Goal: Task Accomplishment & Management: Use online tool/utility

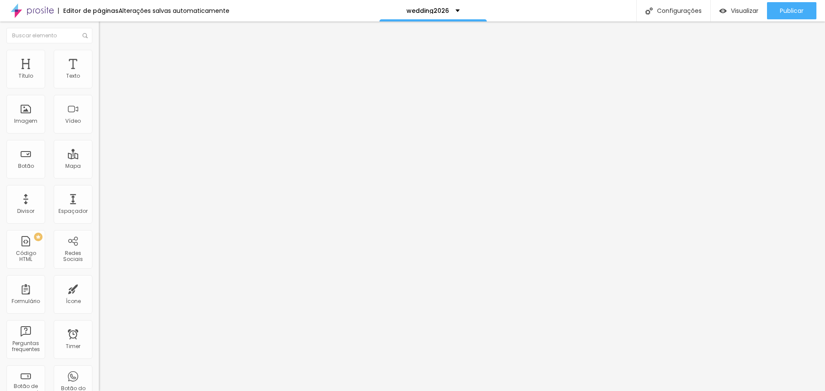
type input "17"
type input "18"
type input "17"
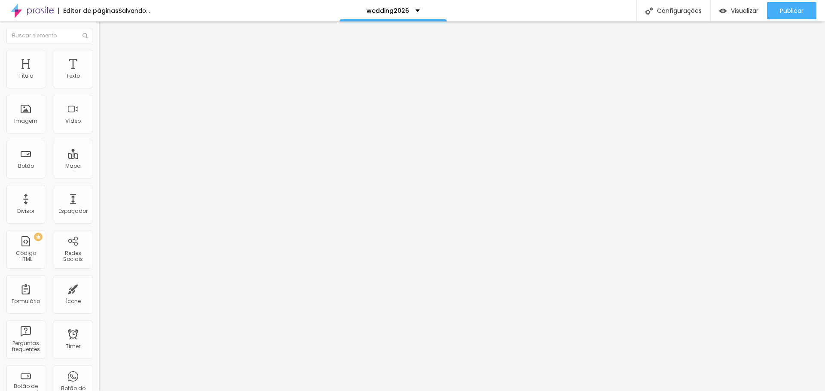
type input "17"
type input "16"
type input "15"
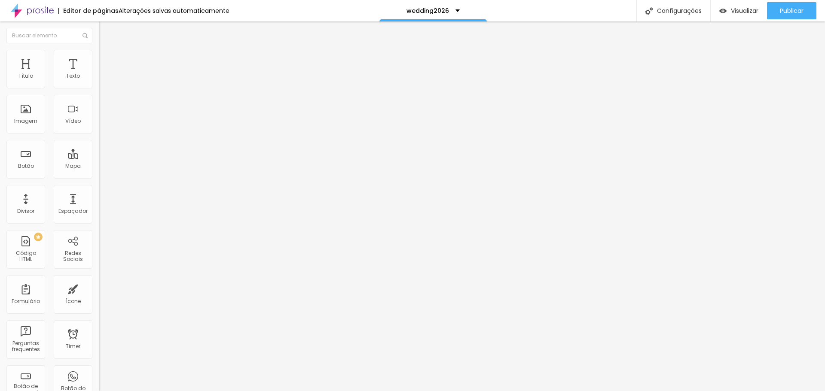
type input "14"
type input "13"
drag, startPoint x: 36, startPoint y: 83, endPoint x: 31, endPoint y: 85, distance: 5.4
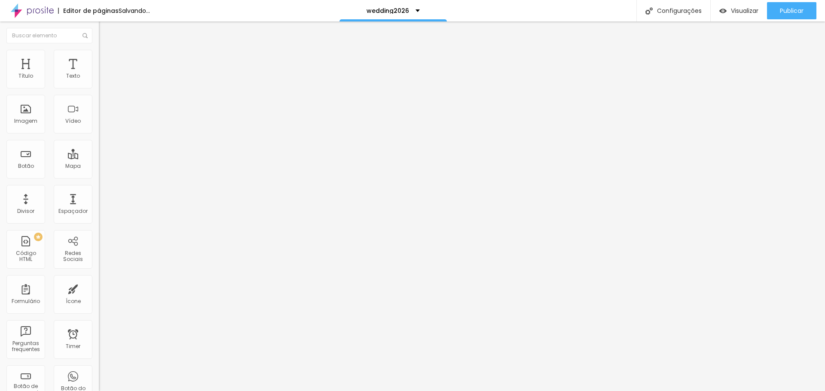
type input "13"
click at [99, 158] on input "range" at bounding box center [126, 161] width 55 height 7
type input "1"
type input "1.1"
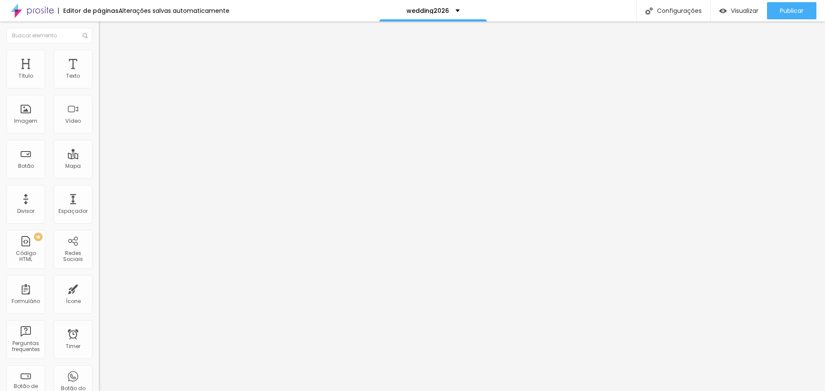
type input "1.1"
drag, startPoint x: 34, startPoint y: 116, endPoint x: 40, endPoint y: 116, distance: 6.4
type input "1.1"
click at [99, 91] on span "Editar perguntas" at bounding box center [123, 87] width 49 height 7
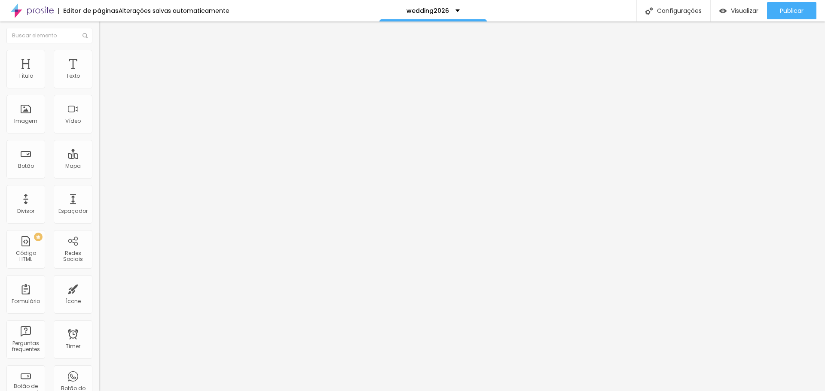
click at [99, 101] on div at bounding box center [148, 101] width 99 height 0
click at [787, 12] on span "Publicar" at bounding box center [792, 10] width 24 height 7
click at [99, 101] on div at bounding box center [148, 101] width 99 height 0
click at [788, 13] on span "Publicar" at bounding box center [792, 10] width 24 height 7
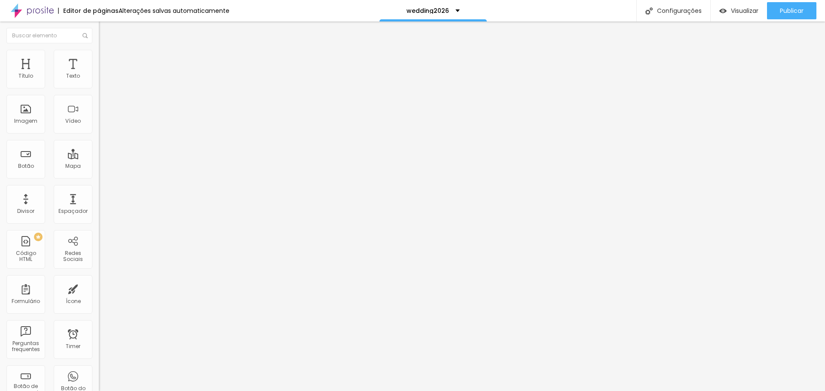
click at [99, 52] on img at bounding box center [103, 54] width 8 height 8
type input "15"
click at [99, 88] on input "range" at bounding box center [126, 84] width 55 height 7
click at [775, 10] on button "Publicar" at bounding box center [791, 10] width 49 height 17
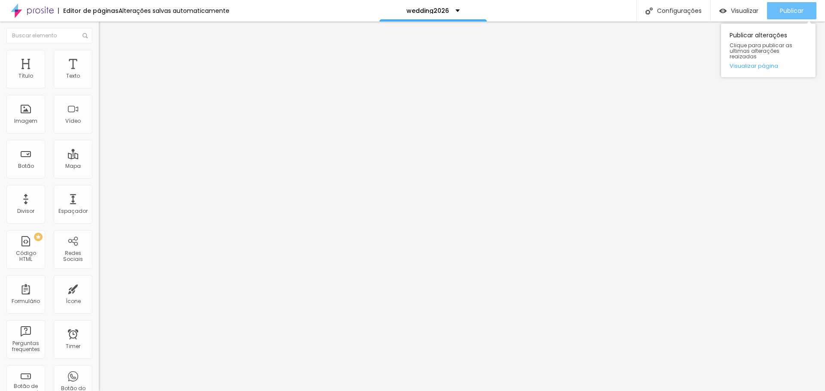
click at [786, 16] on div "Publicar" at bounding box center [792, 10] width 24 height 17
type input "1"
type input "1.1"
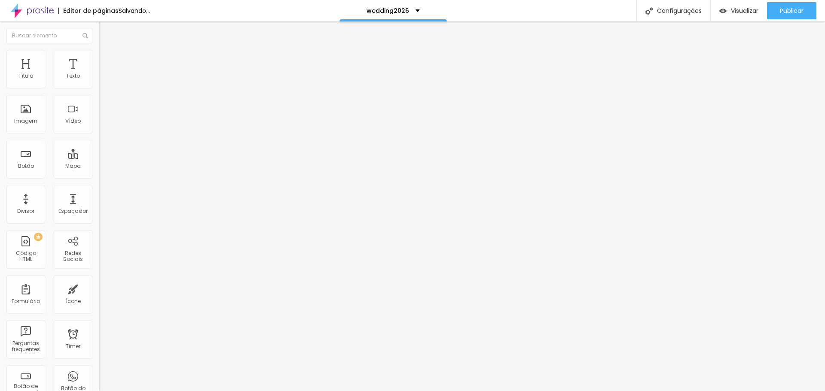
drag, startPoint x: 33, startPoint y: 118, endPoint x: 40, endPoint y: 118, distance: 6.9
type input "1.1"
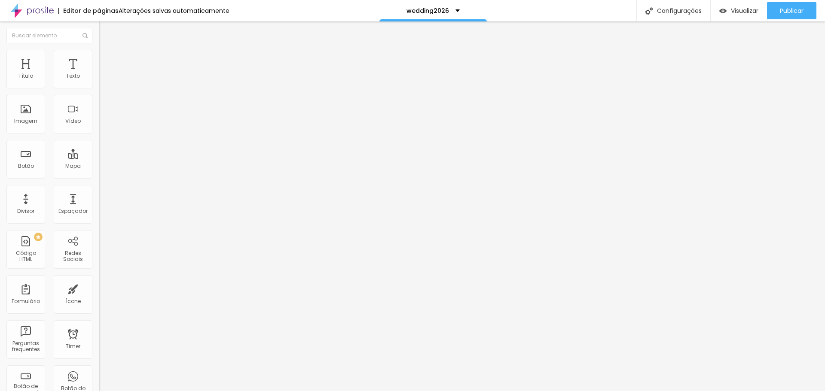
type input "1"
type input "1.1"
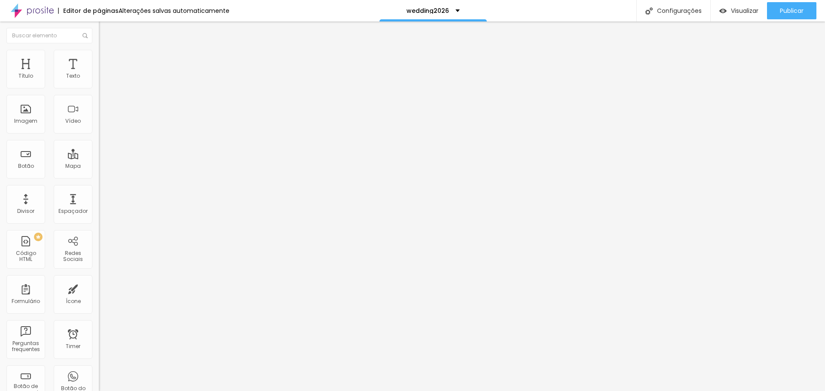
type input "1"
type input "1.1"
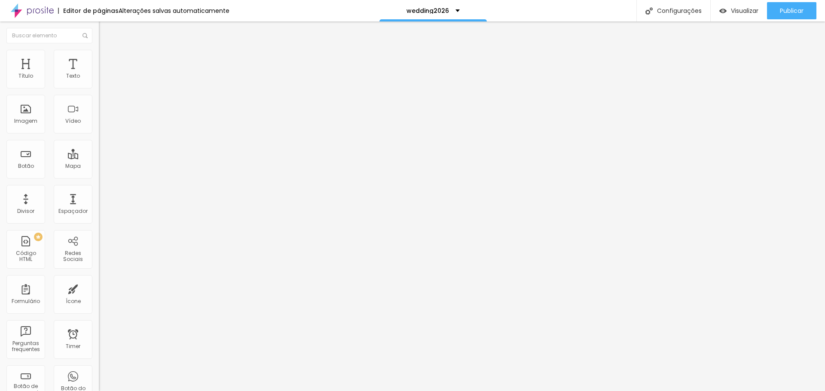
click at [99, 187] on div "Editar Texto Estilo Avançado 16 Tamanho do texto 2.8 Espaço entre letras 1.1 Al…" at bounding box center [148, 206] width 99 height 370
click at [798, 14] on span "Publicar" at bounding box center [792, 10] width 24 height 7
type input "1"
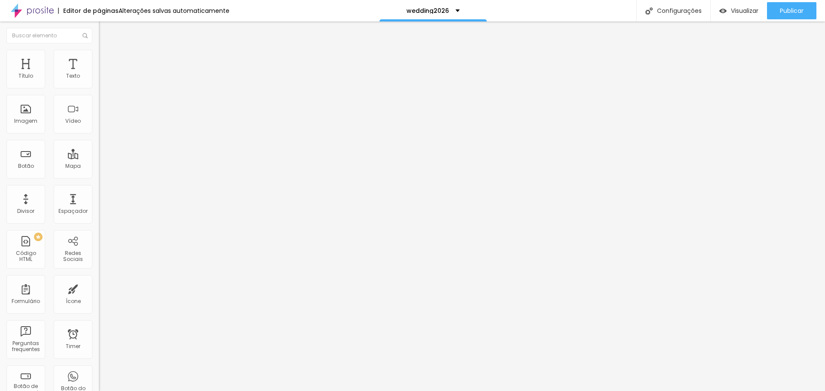
type input "1"
type input "1.5"
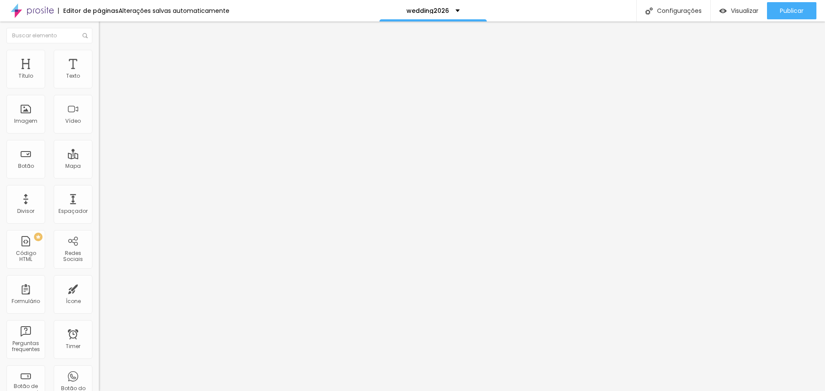
type input "1"
type input "1.5"
type input "1.6"
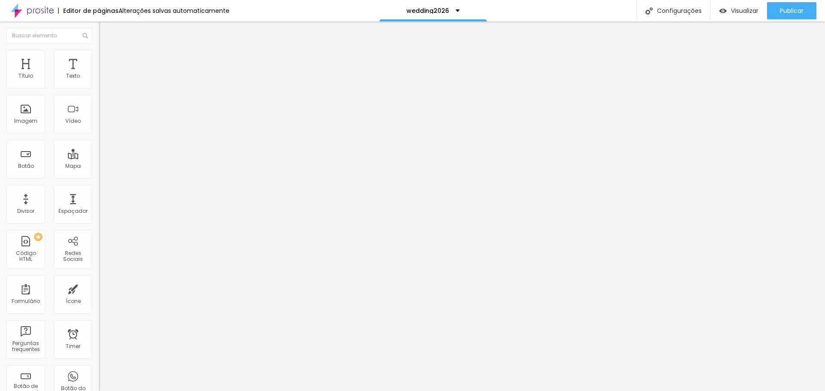
type input "1.6"
type input "1"
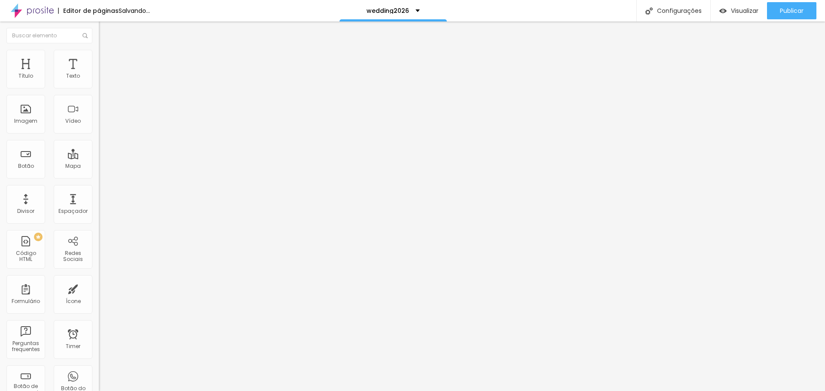
type input "1.5"
click at [778, 12] on button "Publicar" at bounding box center [791, 10] width 49 height 17
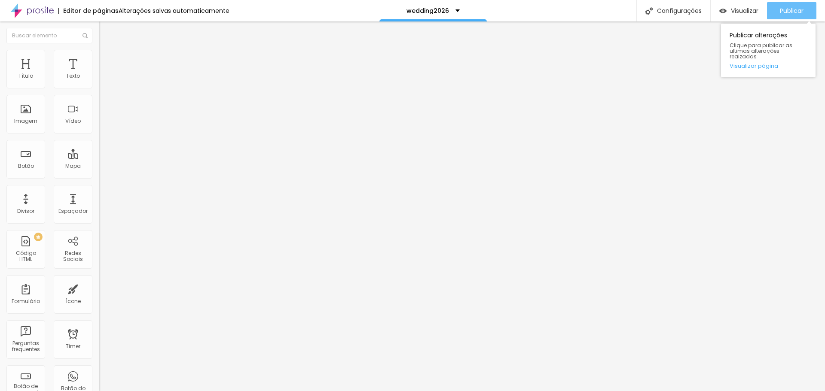
click at [783, 8] on span "Publicar" at bounding box center [792, 10] width 24 height 7
click at [107, 59] on span "Estilo" at bounding box center [113, 55] width 13 height 7
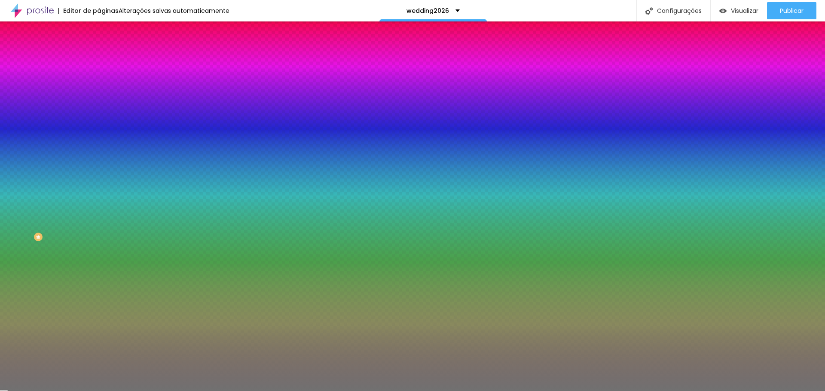
type input "49"
type input "48"
type input "44"
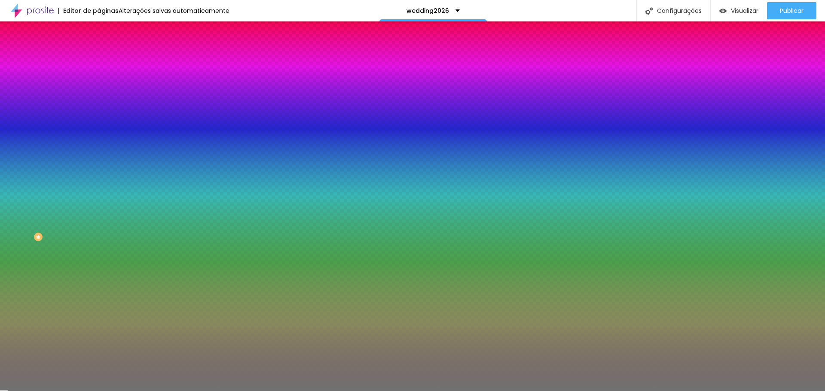
type input "44"
type input "42"
type input "39"
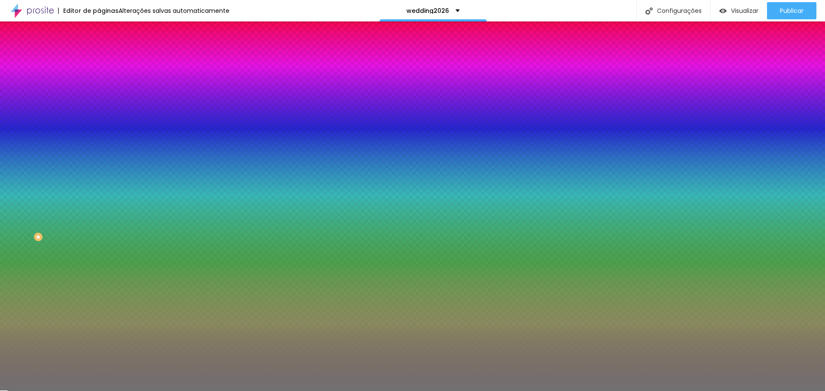
type input "38"
type input "37"
type input "36"
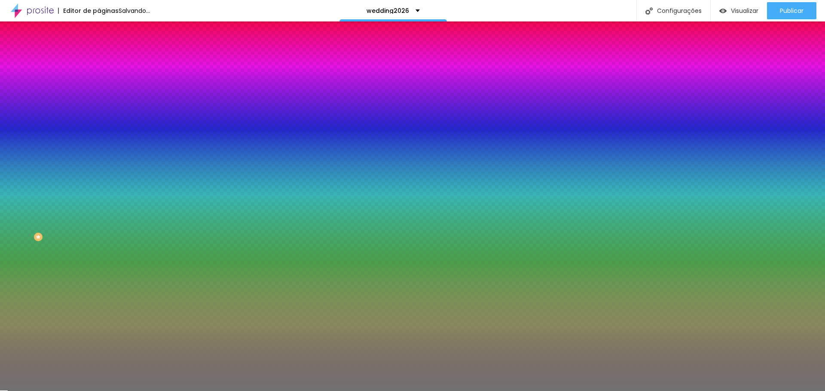
type input "36"
type input "35"
type input "34"
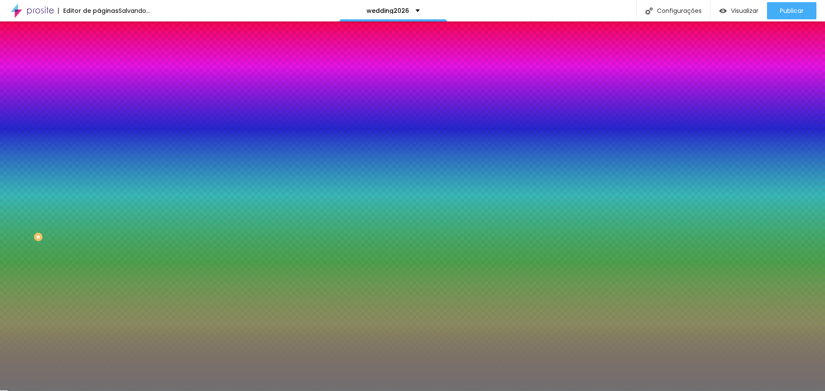
type input "33"
type input "32"
type input "31"
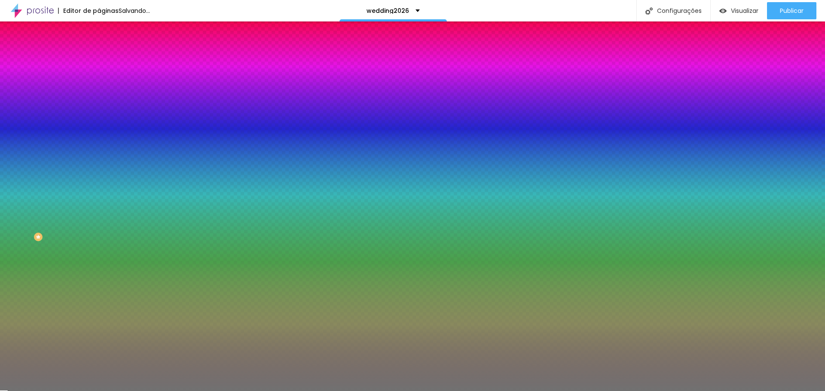
type input "31"
type input "29"
type input "30"
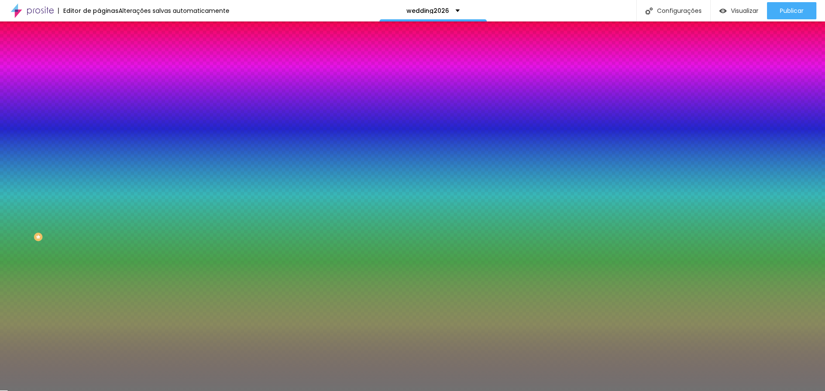
type input "33"
type input "37"
type input "42"
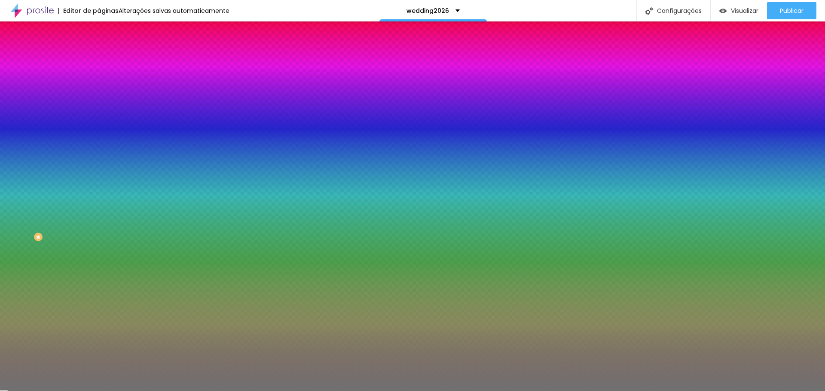
type input "42"
type input "44"
type input "46"
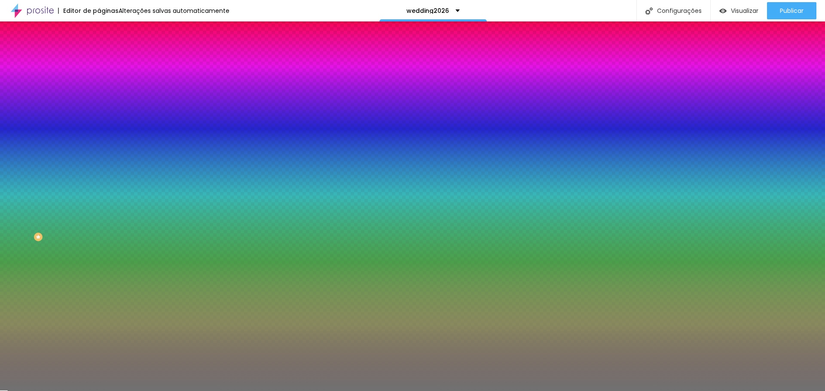
type input "48"
type input "49"
type input "52"
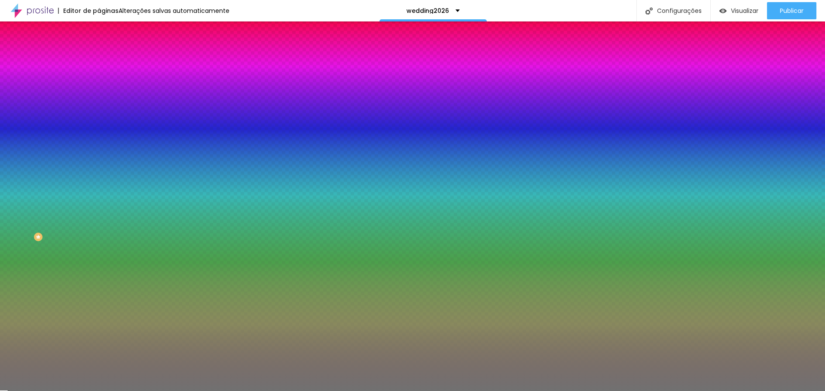
type input "52"
type input "54"
type input "55"
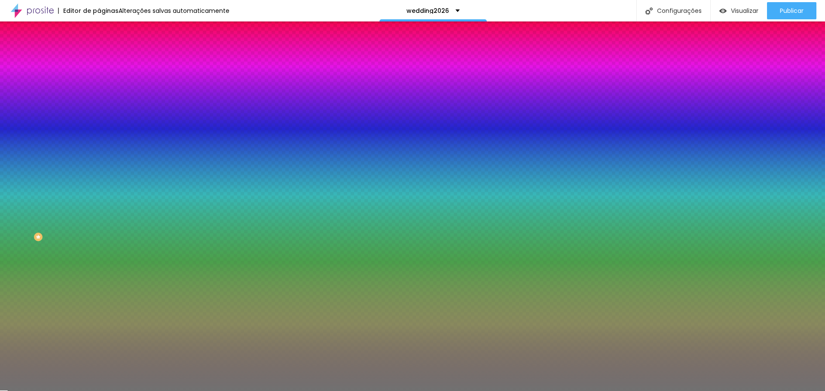
type input "56"
type input "58"
type input "60"
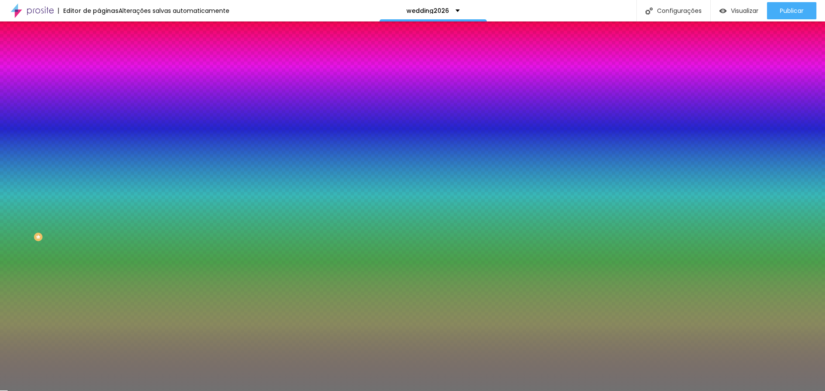
type input "60"
type input "63"
type input "69"
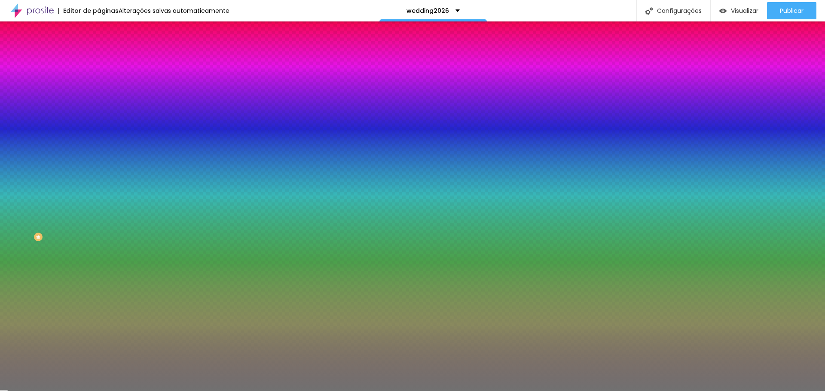
type input "73"
type input "78"
type input "83"
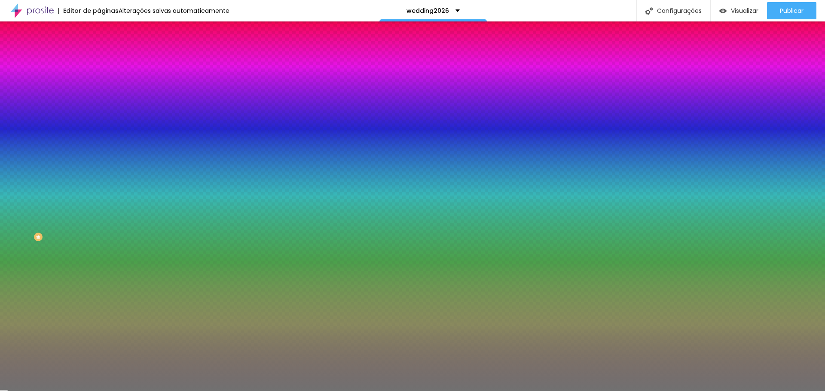
type input "83"
type input "86"
type input "89"
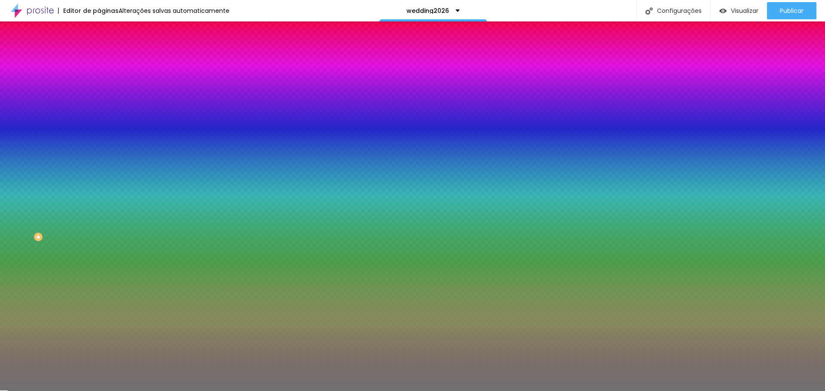
type input "91"
type input "92"
type input "93"
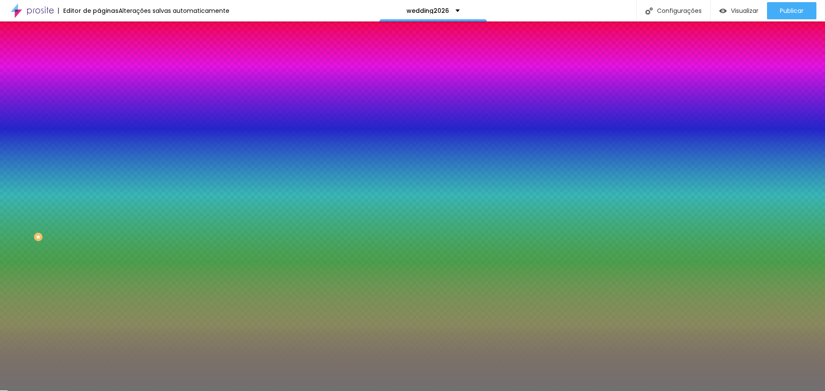
type input "93"
type input "95"
type input "92"
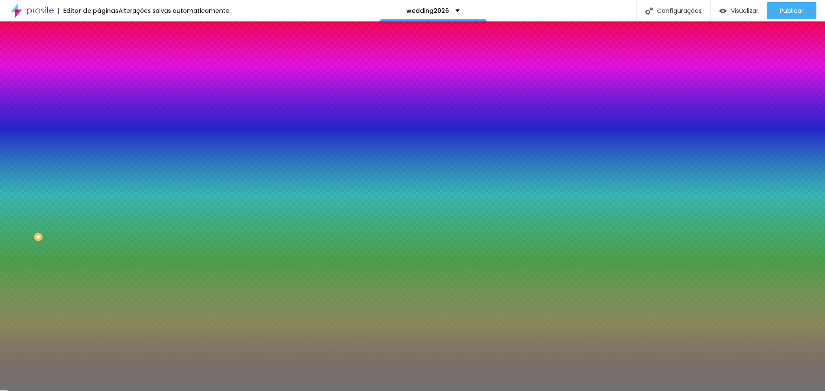
type input "89"
type input "88"
type input "87"
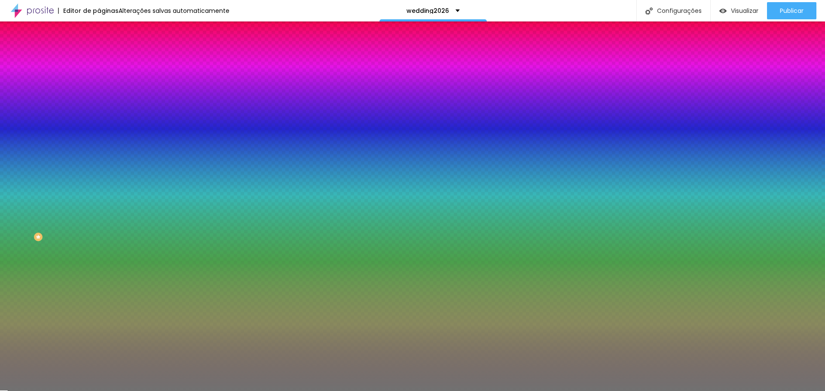
type input "87"
type input "86"
type input "85"
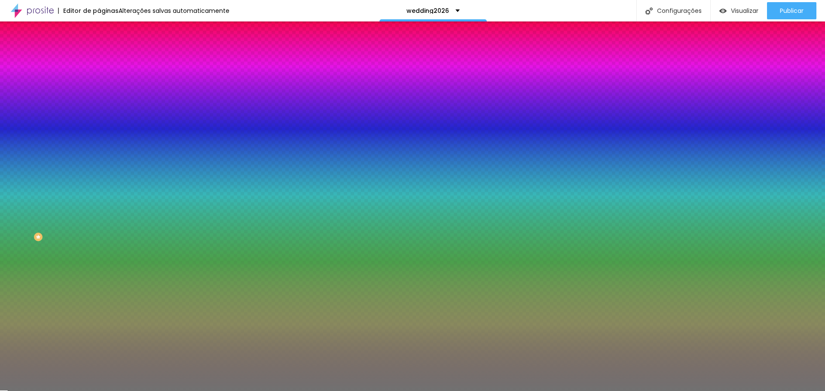
type input "84"
drag, startPoint x: 44, startPoint y: 113, endPoint x: 75, endPoint y: 116, distance: 30.7
type input "84"
click at [99, 112] on input "range" at bounding box center [126, 108] width 55 height 7
click at [99, 58] on li "Avançado" at bounding box center [148, 62] width 99 height 9
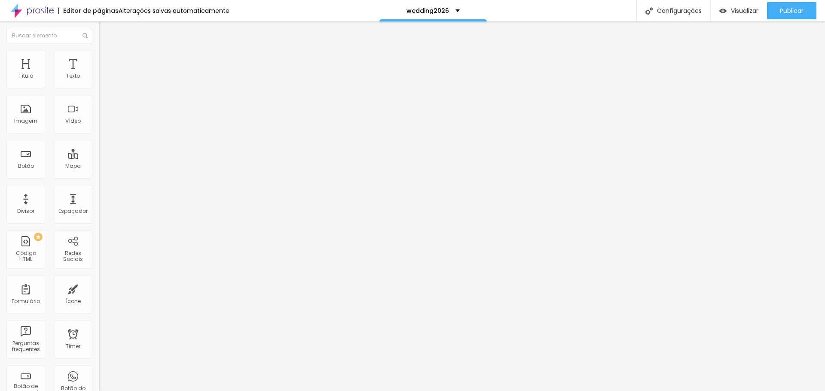
click at [107, 51] on span "Conteúdo" at bounding box center [120, 46] width 27 height 7
click at [99, 99] on span "Sólido" at bounding box center [107, 100] width 17 height 7
click at [99, 117] on span "Pontilhado" at bounding box center [113, 113] width 28 height 7
click at [99, 122] on span "Serrilhado" at bounding box center [112, 118] width 27 height 7
click at [99, 128] on span "Duplo" at bounding box center [106, 123] width 15 height 7
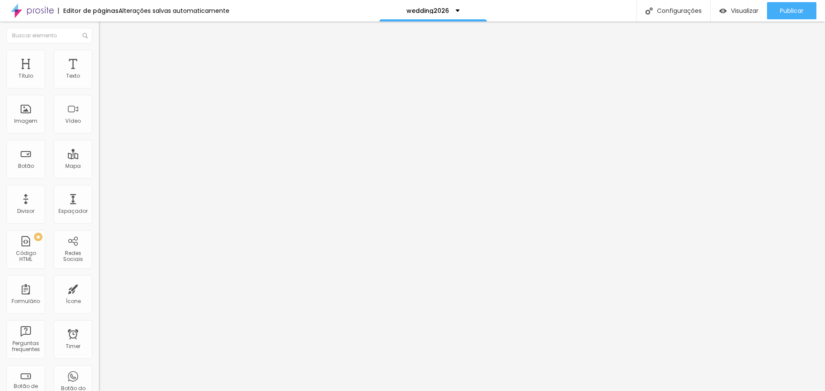
click at [99, 133] on span "Pata de cachorro" at bounding box center [122, 128] width 46 height 7
click at [99, 137] on div "Estrela" at bounding box center [148, 134] width 99 height 5
click at [99, 143] on span "Brilho" at bounding box center [106, 139] width 15 height 7
click at [99, 148] on span "Coração 1" at bounding box center [112, 144] width 27 height 7
click at [99, 153] on span "Coração 2" at bounding box center [113, 149] width 28 height 7
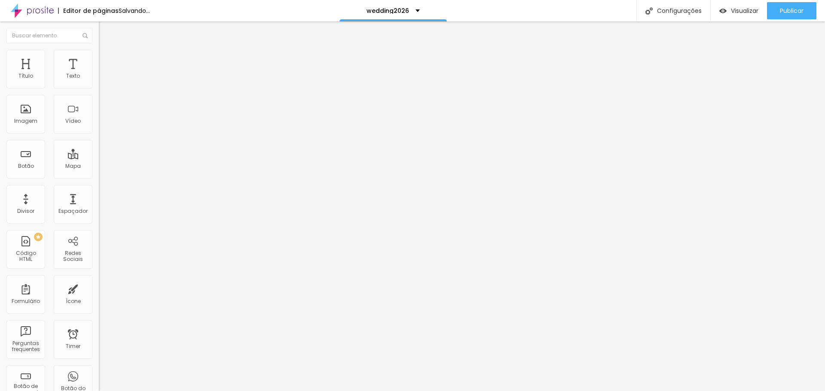
click at [99, 145] on span "Coração 1" at bounding box center [112, 141] width 27 height 7
click at [99, 153] on span "Coração 2" at bounding box center [113, 149] width 28 height 7
click at [99, 145] on span "Coração 1" at bounding box center [112, 141] width 27 height 7
click at [99, 55] on li "Estilo" at bounding box center [148, 54] width 99 height 9
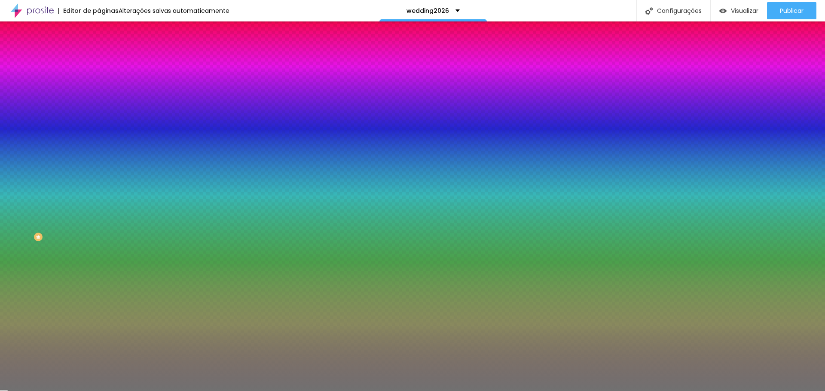
type input "39"
type input "38"
type input "35"
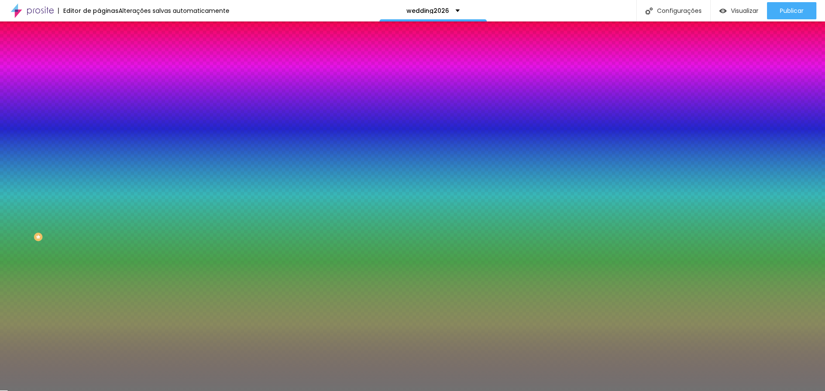
type input "35"
type input "33"
type input "31"
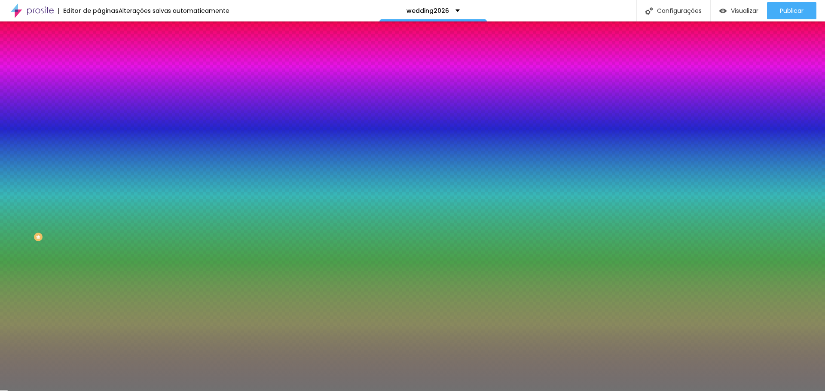
type input "28"
type input "26"
type input "24"
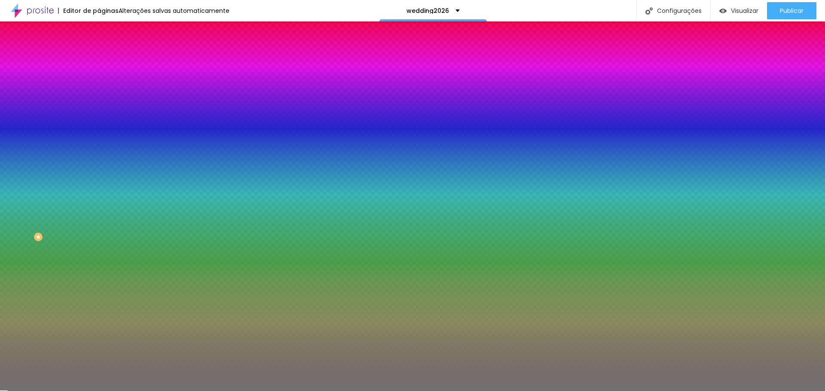
type input "24"
type input "19"
type input "17"
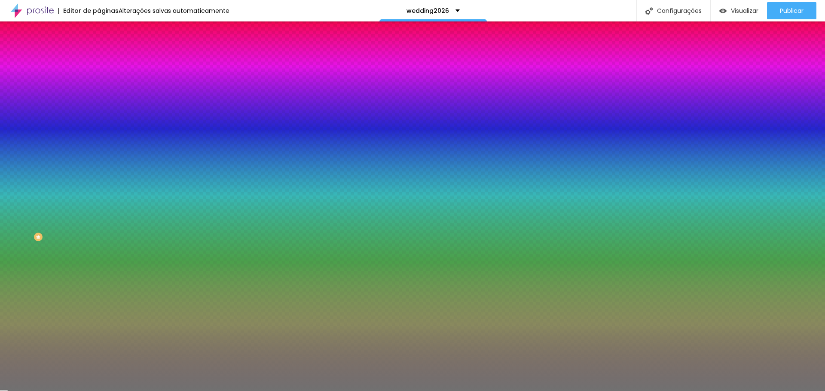
type input "16"
type input "15"
type input "14"
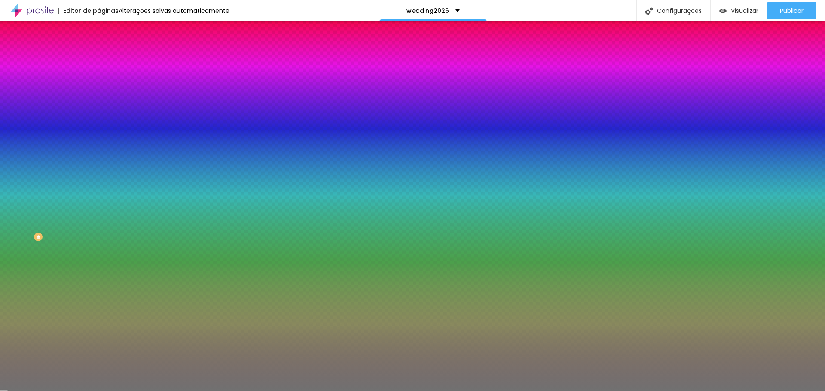
type input "14"
type input "13"
type input "12"
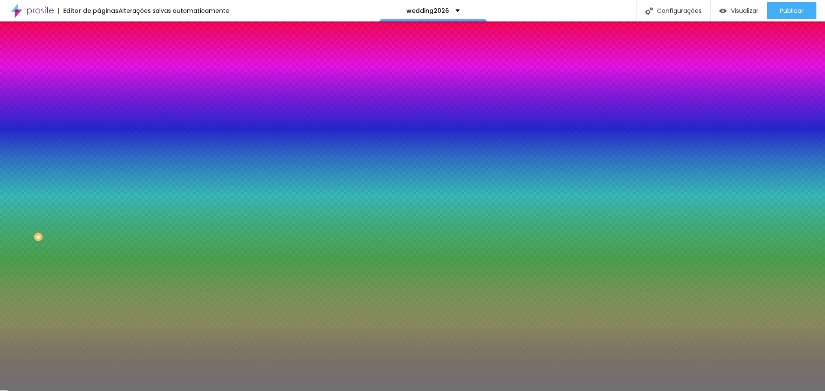
type input "11"
type input "10"
drag, startPoint x: 35, startPoint y: 111, endPoint x: 0, endPoint y: 109, distance: 34.9
type input "10"
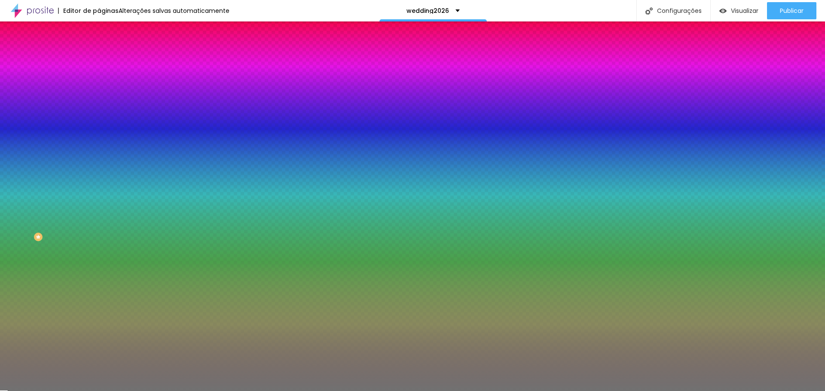
click at [99, 109] on input "range" at bounding box center [126, 108] width 55 height 7
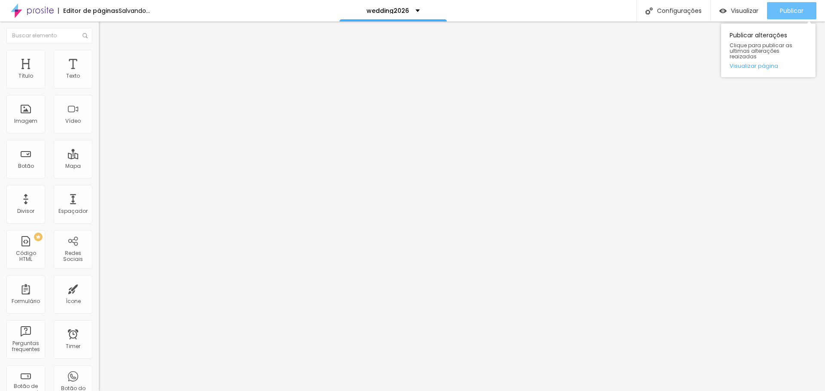
click at [780, 9] on span "Publicar" at bounding box center [792, 10] width 24 height 7
click at [772, 12] on button "Publicar" at bounding box center [791, 10] width 49 height 17
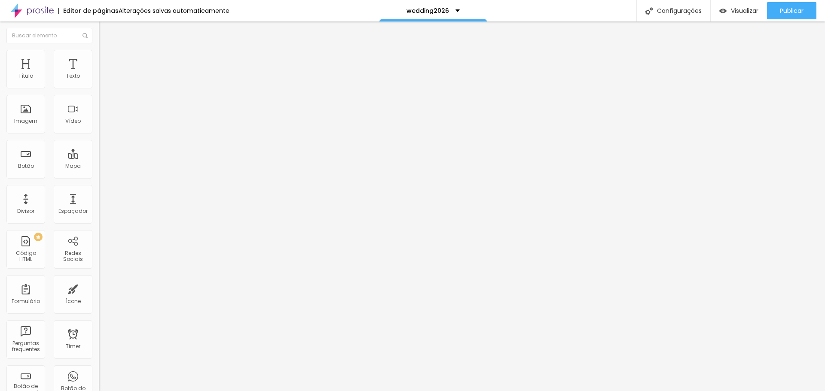
click at [99, 50] on li "Estilo" at bounding box center [148, 54] width 99 height 9
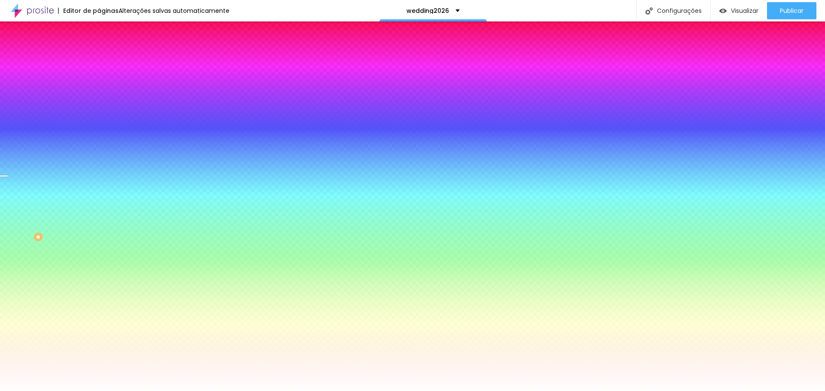
click at [99, 79] on span "Trocar imagem" at bounding box center [122, 75] width 47 height 7
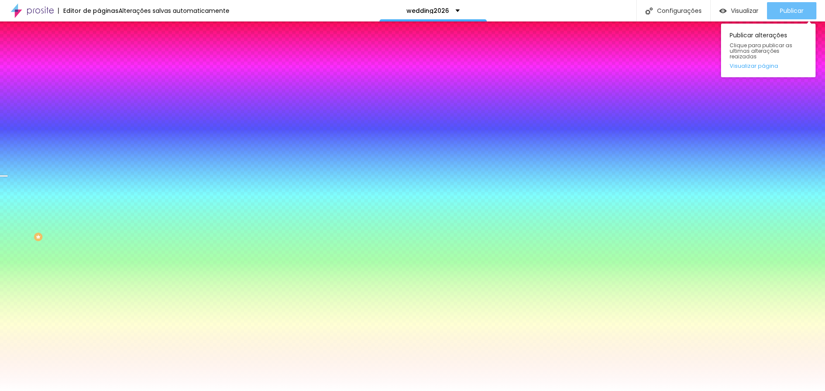
click at [777, 18] on button "Publicar" at bounding box center [791, 10] width 49 height 17
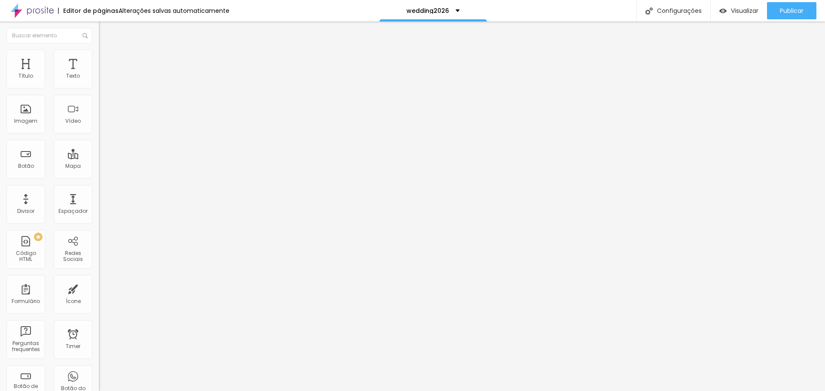
type input "14"
click at [99, 158] on input "range" at bounding box center [126, 161] width 55 height 7
type input "15"
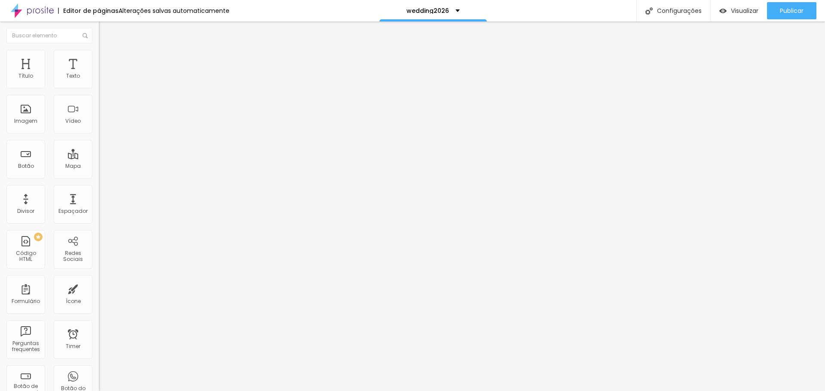
type input "15"
type input "14"
click at [99, 158] on input "range" at bounding box center [126, 161] width 55 height 7
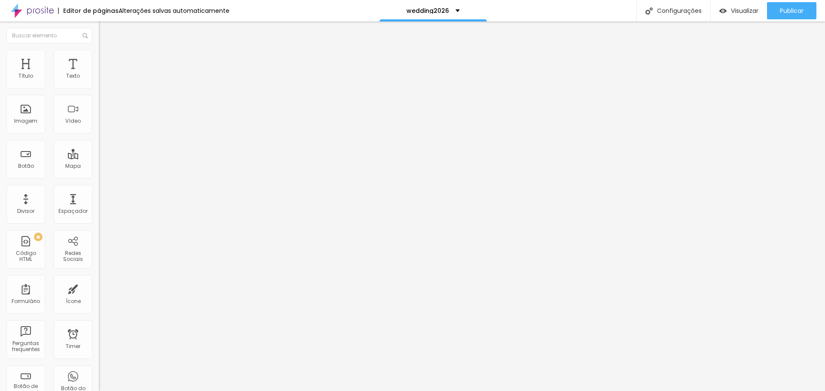
type input "15"
type input "14"
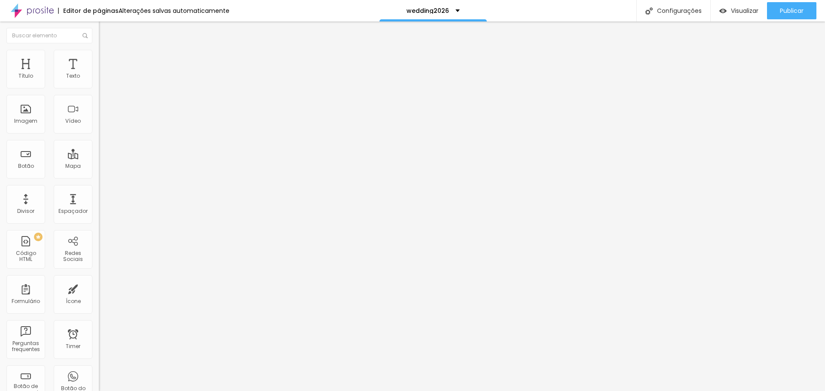
click at [99, 158] on input "range" at bounding box center [126, 161] width 55 height 7
click at [801, 11] on span "Publicar" at bounding box center [792, 10] width 24 height 7
click at [99, 91] on span "Editar perguntas" at bounding box center [123, 87] width 49 height 7
drag, startPoint x: 404, startPoint y: 146, endPoint x: 323, endPoint y: 144, distance: 81.2
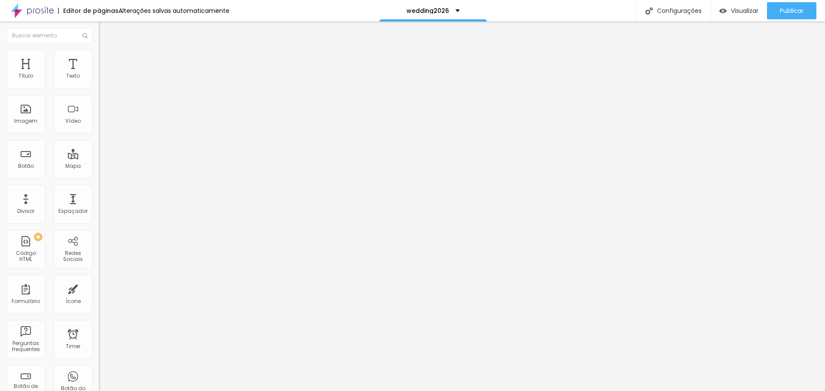
drag, startPoint x: 326, startPoint y: 140, endPoint x: 316, endPoint y: 140, distance: 9.9
drag, startPoint x: 432, startPoint y: 251, endPoint x: 522, endPoint y: 284, distance: 96.5
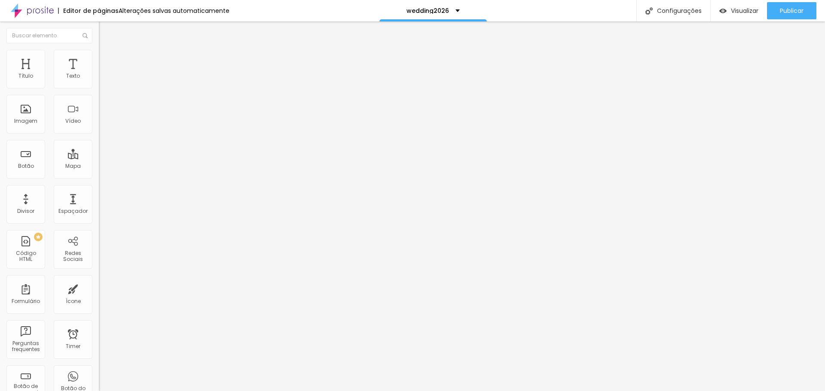
drag, startPoint x: 542, startPoint y: 271, endPoint x: 289, endPoint y: 206, distance: 261.1
click at [107, 65] on span "Estilo" at bounding box center [113, 62] width 13 height 7
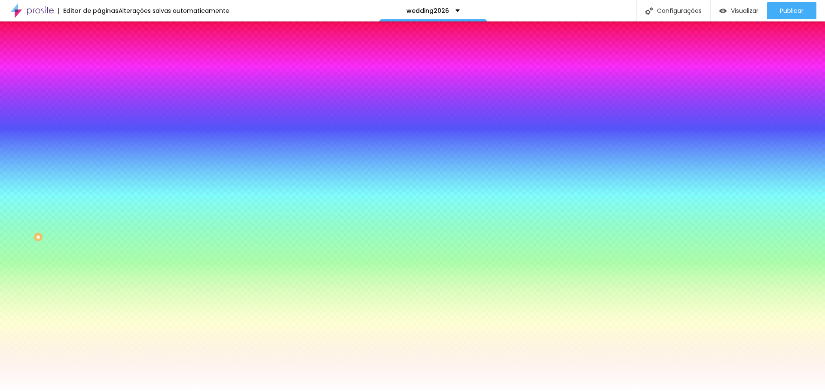
click at [107, 65] on span "Estilo" at bounding box center [113, 62] width 13 height 7
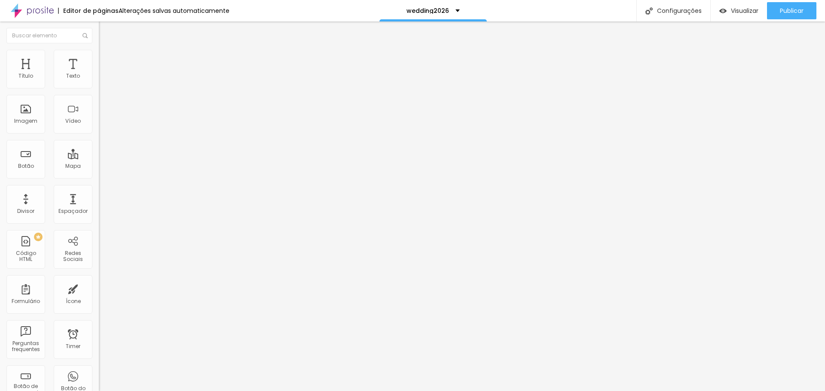
click at [99, 91] on span "Editar perguntas" at bounding box center [123, 87] width 49 height 7
drag, startPoint x: 367, startPoint y: 233, endPoint x: 277, endPoint y: 228, distance: 90.0
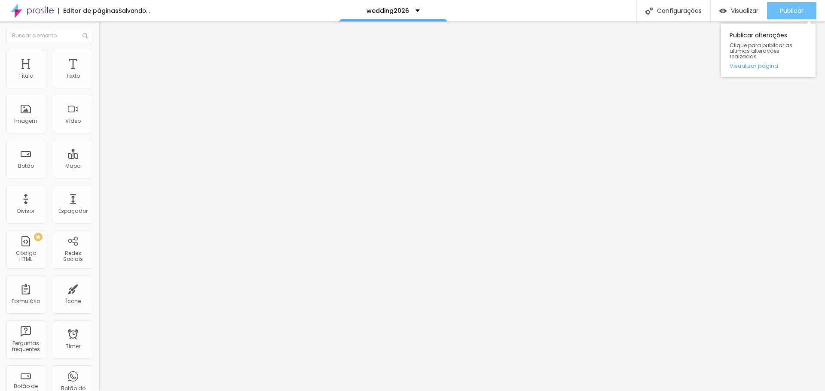
click at [774, 10] on button "Publicar" at bounding box center [791, 10] width 49 height 17
click at [774, 8] on button "Publicar" at bounding box center [791, 10] width 49 height 17
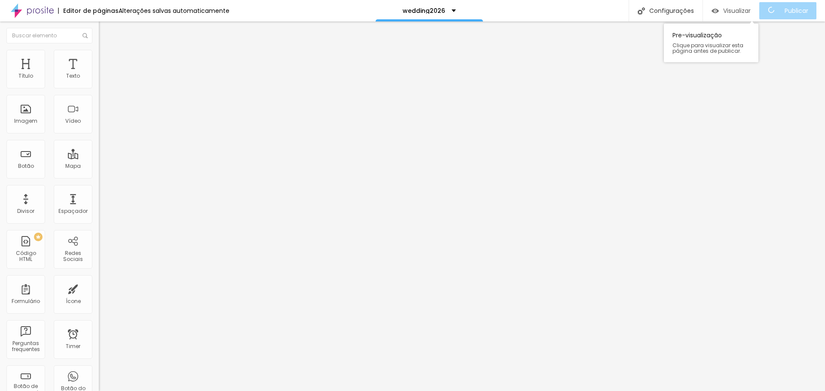
click at [724, 18] on div "Visualizar" at bounding box center [730, 10] width 39 height 17
click at [99, 91] on span "Editar perguntas" at bounding box center [123, 87] width 49 height 7
drag, startPoint x: 326, startPoint y: 218, endPoint x: 313, endPoint y: 218, distance: 13.8
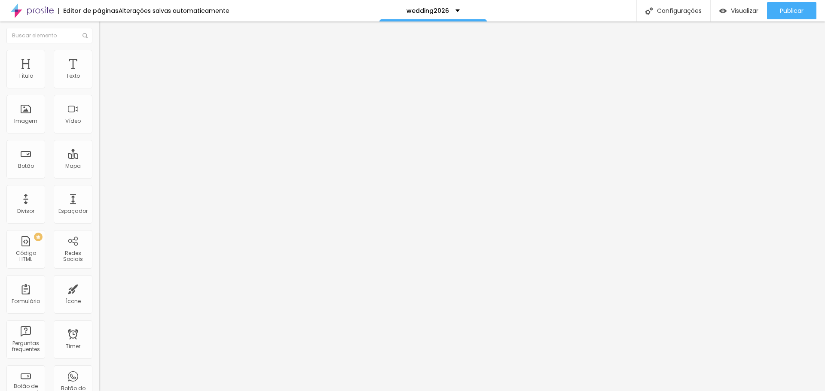
copy li "COBERTURA DIGITAL"
click at [785, 20] on div "Publicar alterações Clique para publicar as ultimas alterações reaizadas Visual…" at bounding box center [768, 48] width 95 height 58
click at [785, 15] on div "Publicar" at bounding box center [792, 10] width 24 height 17
type input "15"
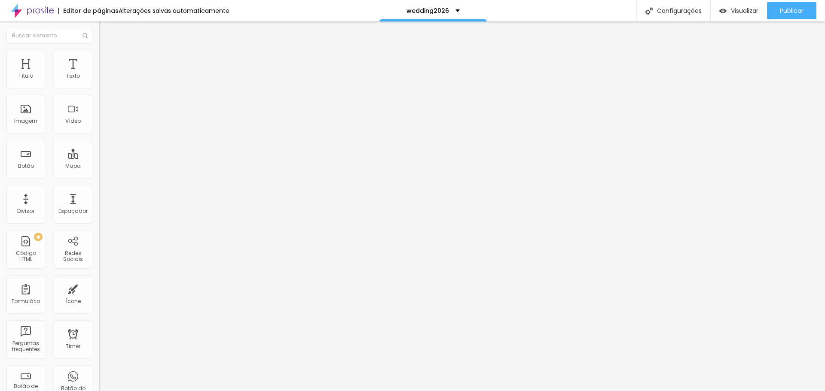
type input "15"
type input "16"
click at [99, 158] on input "range" at bounding box center [126, 161] width 55 height 7
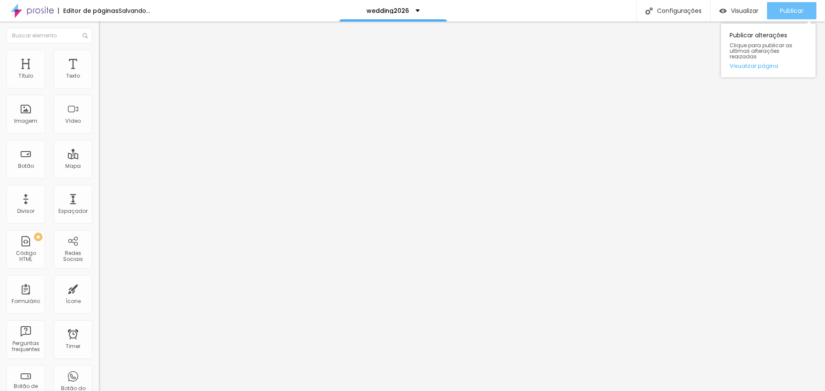
click at [781, 8] on span "Publicar" at bounding box center [792, 10] width 24 height 7
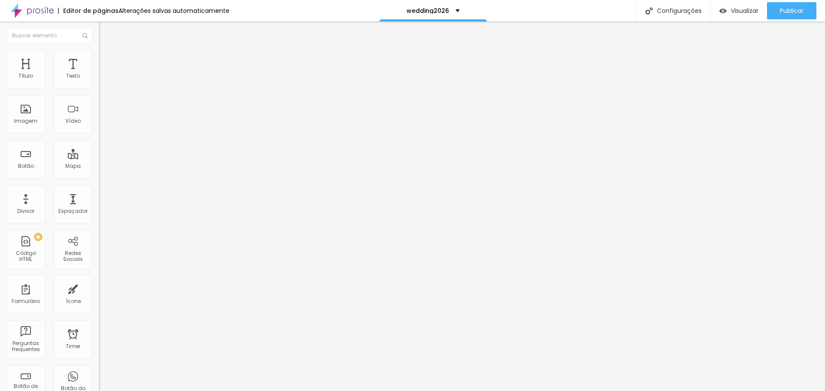
click at [99, 54] on li "Avançado" at bounding box center [148, 54] width 99 height 9
click at [103, 124] on icon "button" at bounding box center [104, 121] width 3 height 3
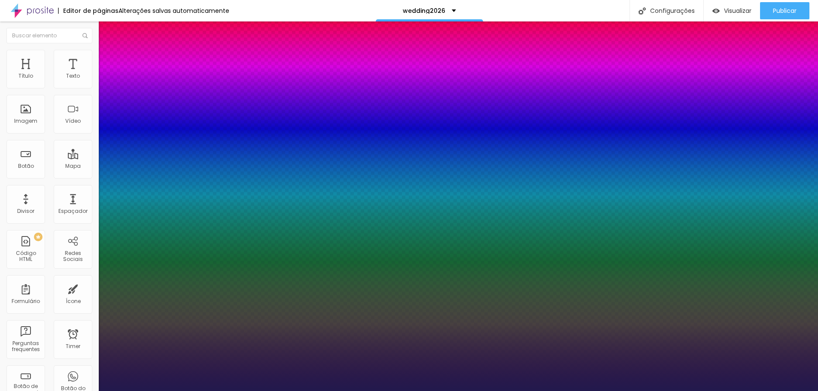
type input "1"
select select "Montserrat"
type input "1"
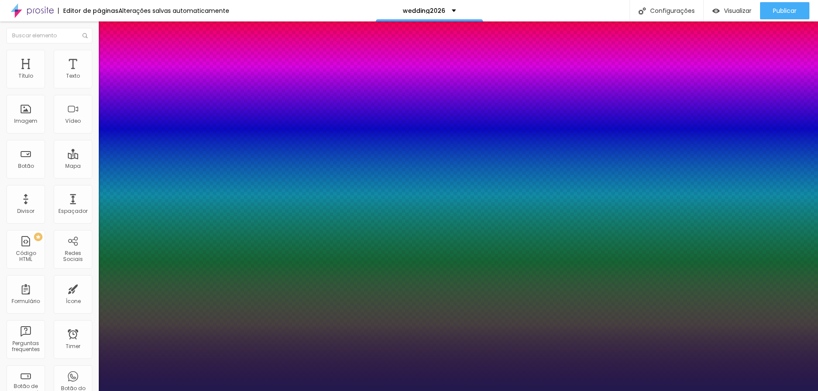
click at [436, 391] on div at bounding box center [409, 391] width 818 height 0
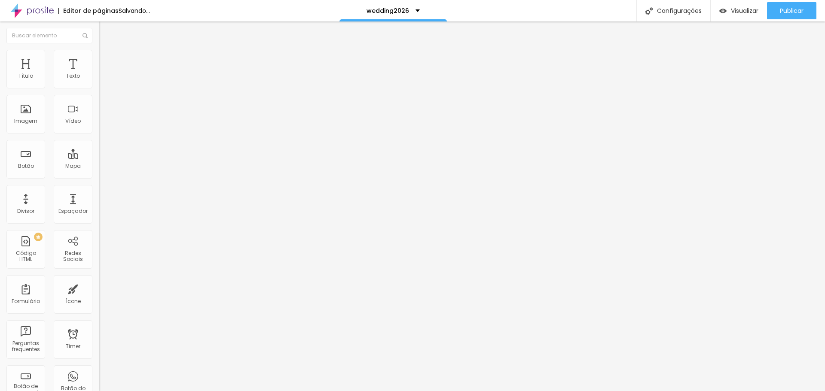
click at [102, 125] on icon "button" at bounding box center [104, 121] width 5 height 5
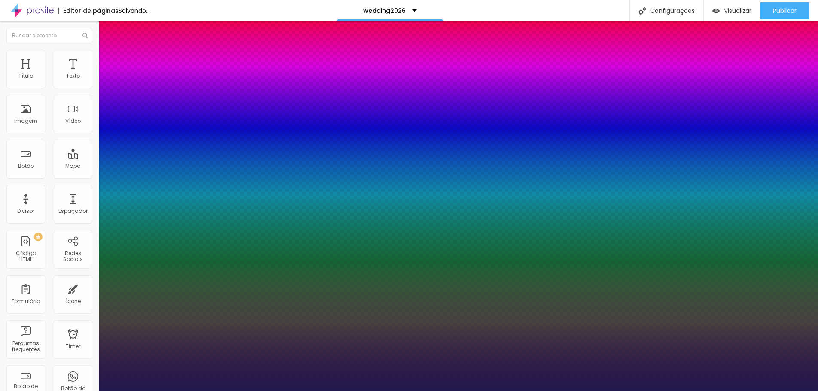
type input "1"
click at [764, 391] on div at bounding box center [409, 391] width 818 height 0
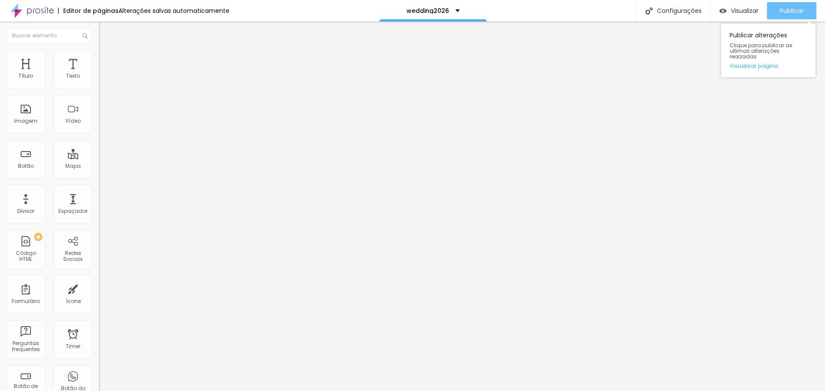
click at [770, 12] on button "Publicar" at bounding box center [791, 10] width 49 height 17
click at [99, 50] on li "Avançado" at bounding box center [148, 54] width 99 height 9
click at [103, 124] on icon "button" at bounding box center [104, 121] width 3 height 3
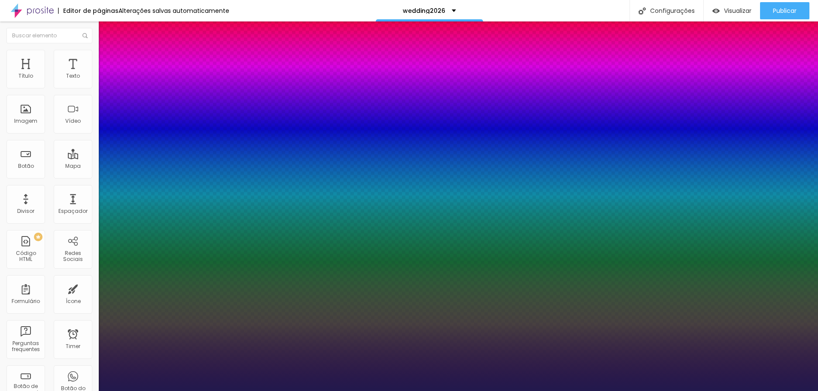
click at [774, 391] on div at bounding box center [409, 391] width 818 height 0
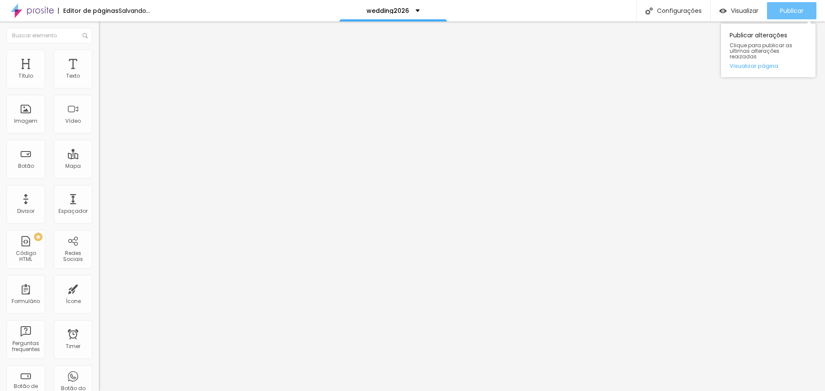
click at [780, 10] on span "Publicar" at bounding box center [792, 10] width 24 height 7
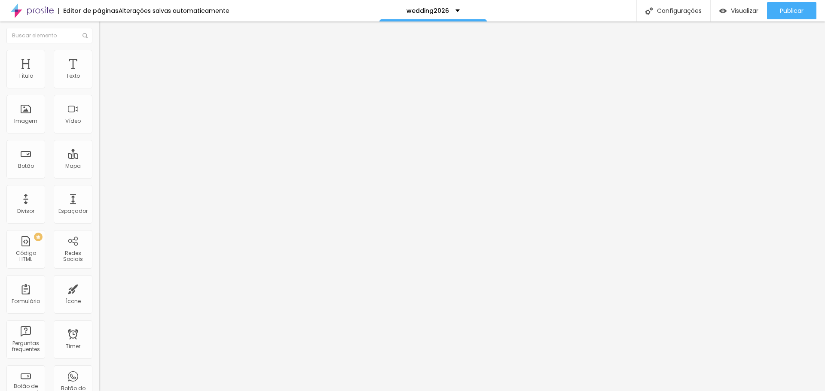
click at [99, 52] on li "Avançado" at bounding box center [148, 54] width 99 height 9
click at [800, 9] on span "Publicar" at bounding box center [792, 10] width 24 height 7
click at [786, 9] on span "Publicar" at bounding box center [792, 10] width 24 height 7
click at [782, 14] on span "Publicar" at bounding box center [792, 10] width 24 height 7
click at [99, 101] on div at bounding box center [148, 101] width 99 height 0
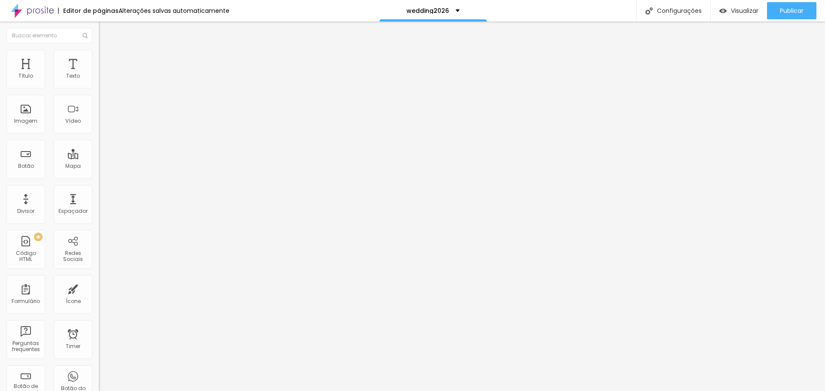
click at [99, 90] on div "Quantidade : 1 Editar perguntas" at bounding box center [148, 84] width 99 height 11
click at [99, 91] on span "Editar perguntas" at bounding box center [123, 87] width 49 height 7
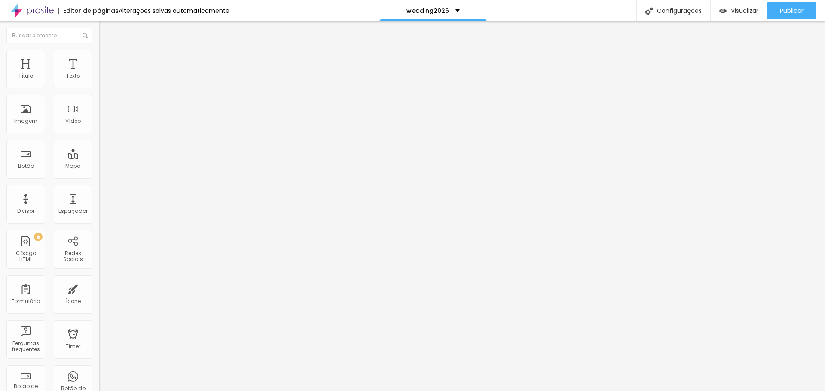
drag, startPoint x: 393, startPoint y: 273, endPoint x: 322, endPoint y: 274, distance: 71.3
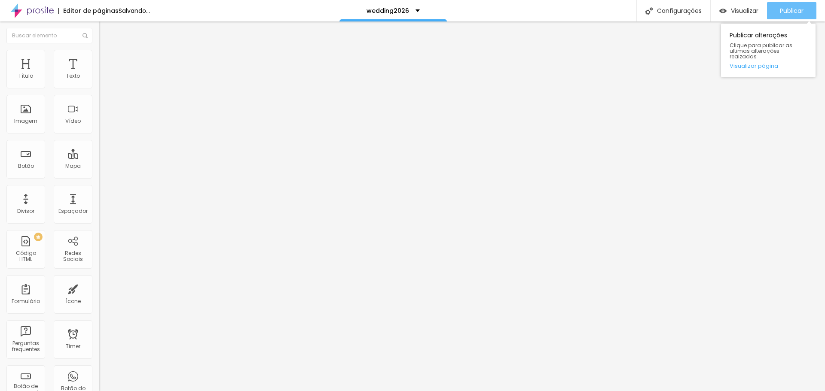
click at [771, 5] on button "Publicar" at bounding box center [791, 10] width 49 height 17
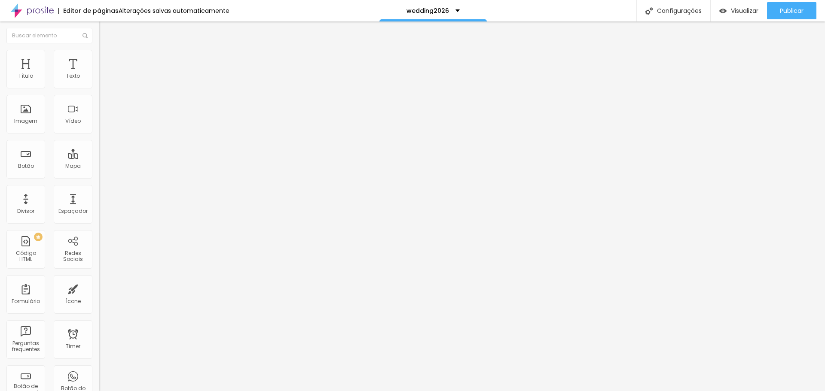
click at [99, 58] on li "Avançado" at bounding box center [148, 54] width 99 height 9
click at [789, 7] on span "Publicar" at bounding box center [792, 10] width 24 height 7
click at [776, 7] on button "Publicar" at bounding box center [791, 10] width 49 height 17
click at [99, 91] on span "Editar perguntas" at bounding box center [123, 87] width 49 height 7
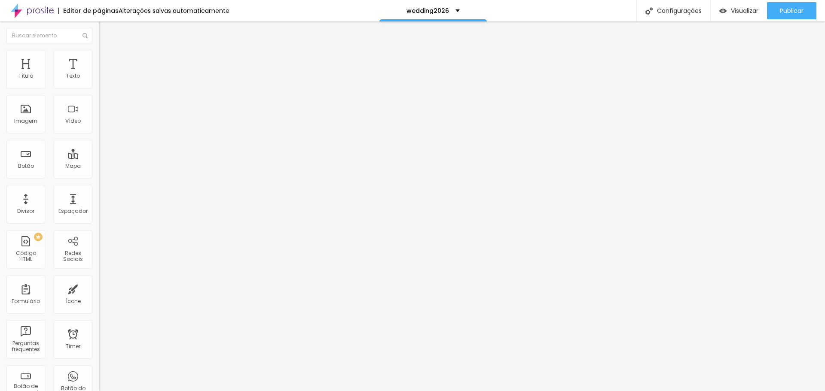
click at [99, 62] on ul "Conteúdo Estilo Avançado" at bounding box center [148, 61] width 99 height 26
click at [99, 61] on li "Estilo" at bounding box center [148, 61] width 99 height 9
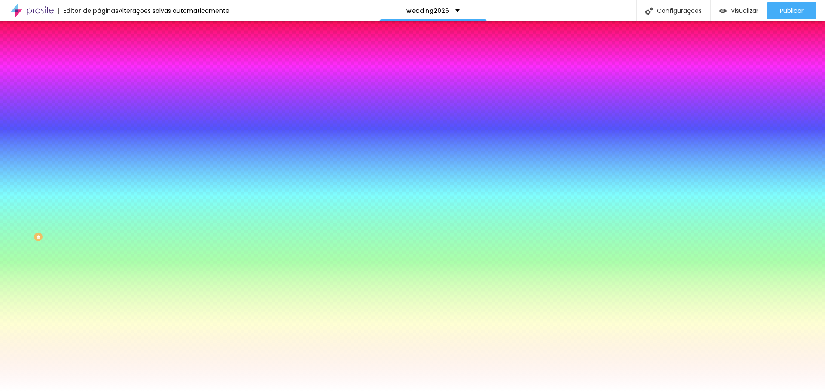
click at [99, 281] on button "button" at bounding box center [105, 276] width 12 height 9
paste input "707070"
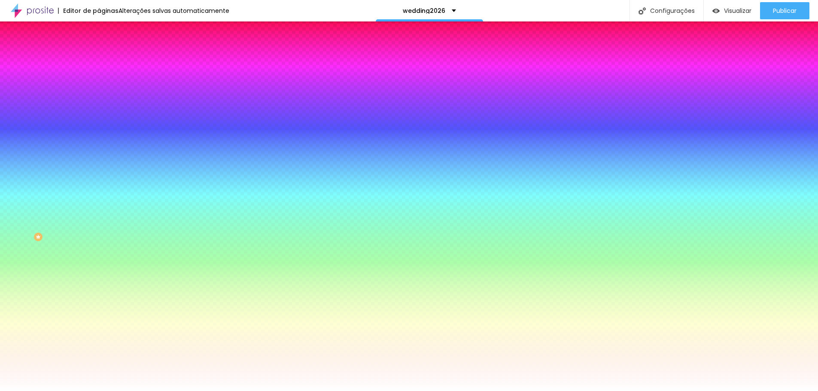
click at [267, 391] on div at bounding box center [409, 391] width 818 height 0
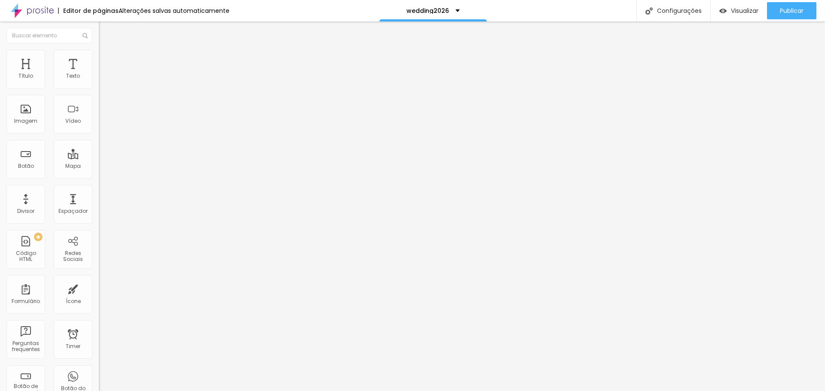
click at [99, 91] on span "Editar perguntas" at bounding box center [123, 87] width 49 height 7
click at [99, 61] on img at bounding box center [103, 61] width 8 height 8
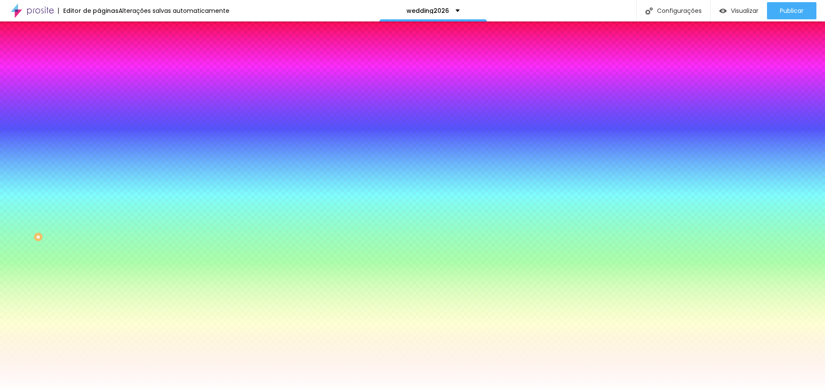
click at [99, 65] on img at bounding box center [103, 69] width 8 height 8
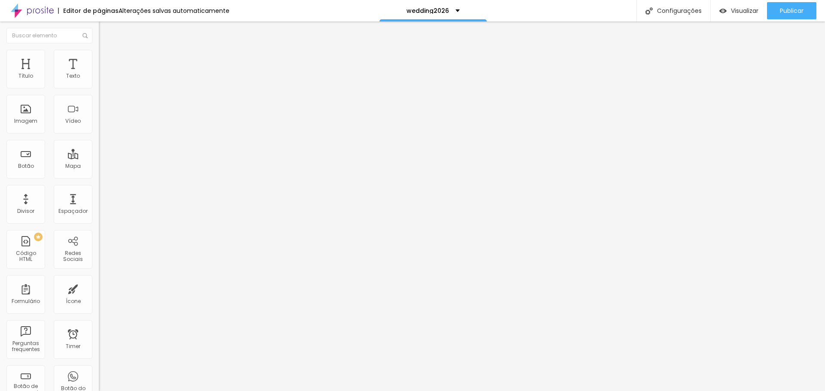
click at [99, 57] on li "Estilo" at bounding box center [148, 61] width 99 height 9
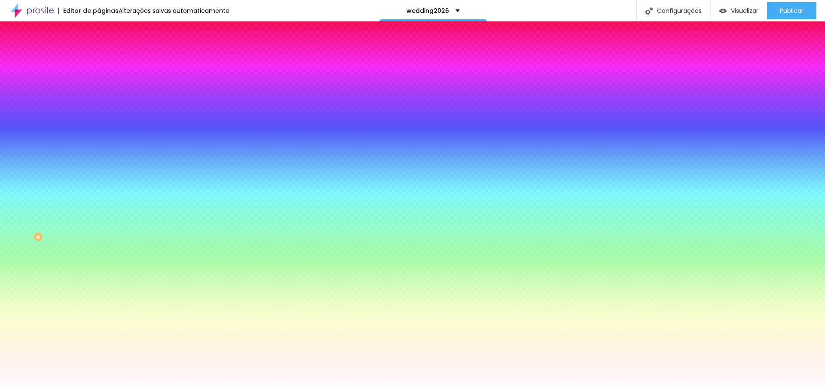
click at [99, 65] on img at bounding box center [103, 69] width 8 height 8
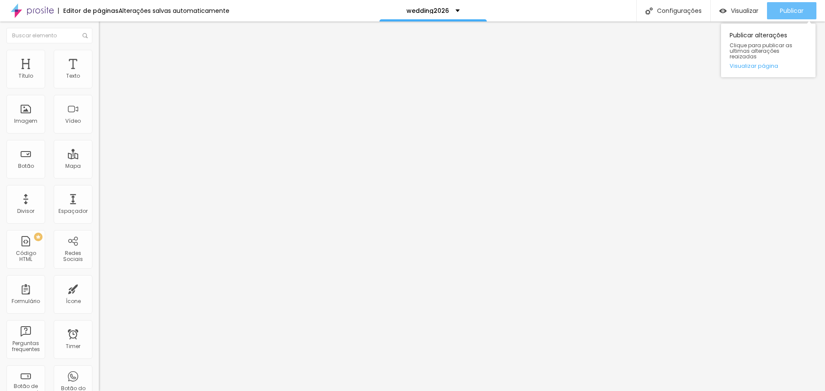
click at [799, 13] on span "Publicar" at bounding box center [792, 10] width 24 height 7
click at [99, 55] on ul "Estilo Avançado" at bounding box center [148, 49] width 99 height 17
click at [107, 59] on span "Avançado" at bounding box center [121, 55] width 28 height 7
click at [107, 51] on span "Estilo" at bounding box center [113, 46] width 13 height 7
click at [800, 5] on div "Publicar" at bounding box center [792, 10] width 24 height 17
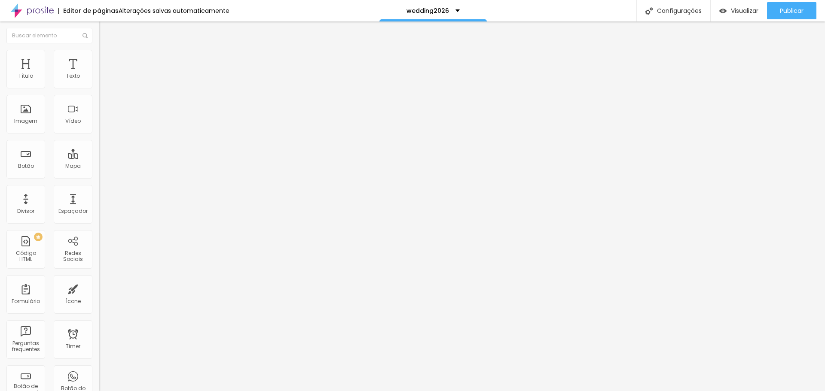
click at [107, 58] on span "Estilo" at bounding box center [113, 55] width 13 height 7
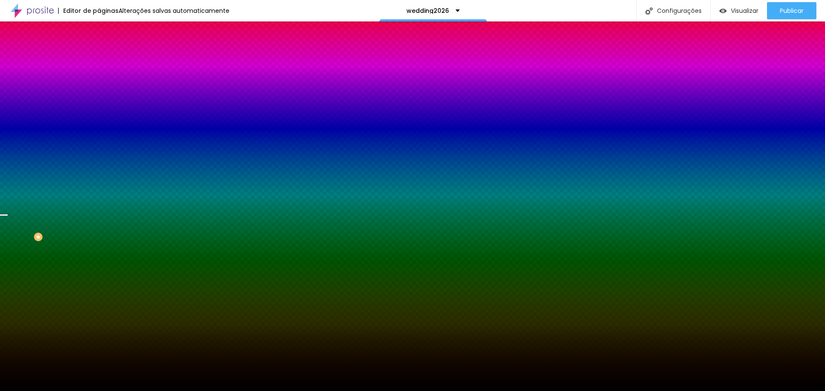
click at [99, 79] on span "Trocar imagem" at bounding box center [122, 75] width 47 height 7
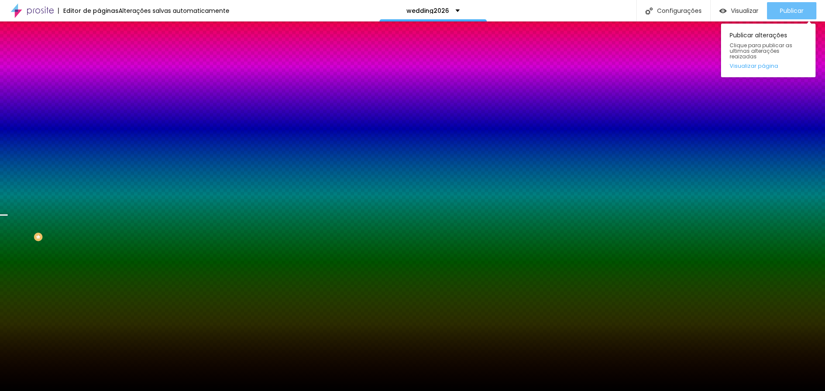
click at [778, 11] on button "Publicar" at bounding box center [791, 10] width 49 height 17
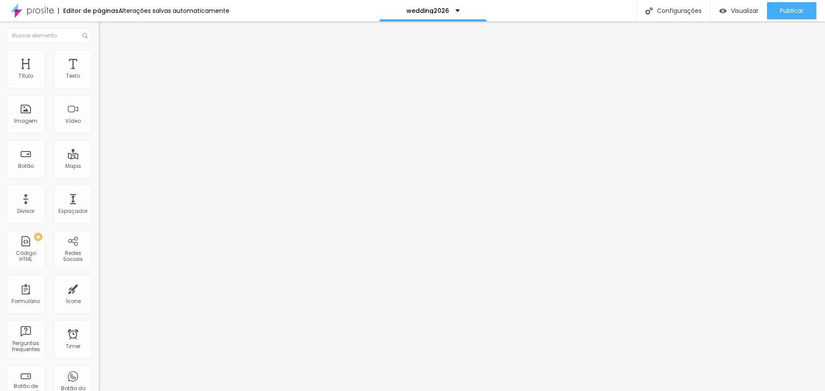
click at [99, 50] on img at bounding box center [103, 54] width 8 height 8
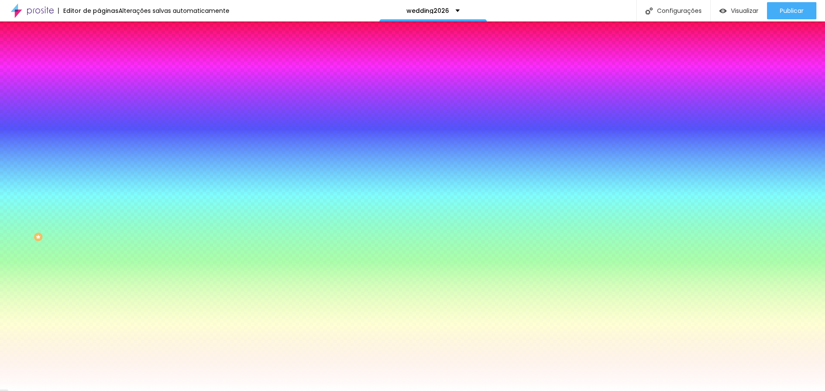
click at [99, 82] on div at bounding box center [148, 82] width 99 height 0
click at [87, 139] on div at bounding box center [412, 195] width 825 height 391
drag, startPoint x: 87, startPoint y: 139, endPoint x: 87, endPoint y: 145, distance: 5.6
click at [8, 262] on div at bounding box center [3, 262] width 9 height 1
click at [8, 301] on div at bounding box center [3, 301] width 9 height 1
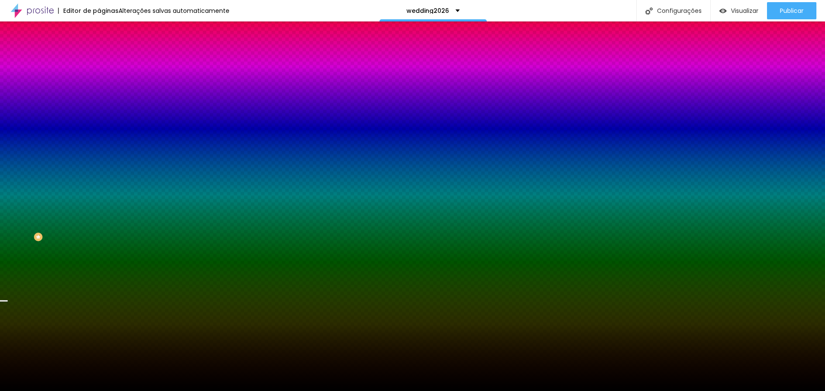
drag, startPoint x: 36, startPoint y: 144, endPoint x: 6, endPoint y: 181, distance: 48.0
click at [99, 181] on div "Editar Coluna Conteúdo Estilo Avançado Cor de fundo Voltar ao padrão #000000 So…" at bounding box center [148, 206] width 99 height 370
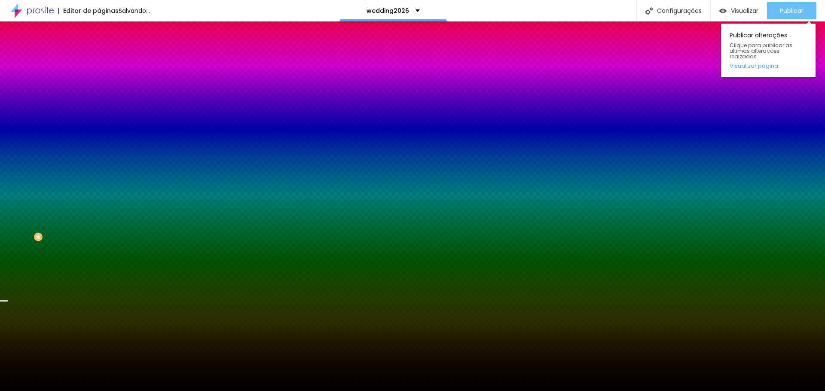
click at [785, 14] on span "Publicar" at bounding box center [792, 10] width 24 height 7
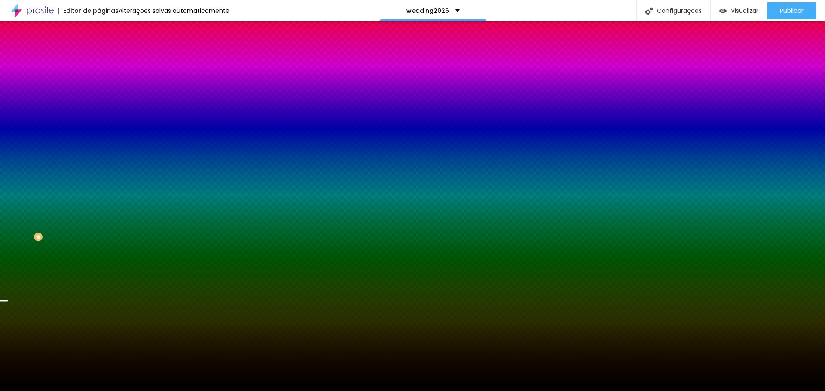
click at [99, 82] on div at bounding box center [148, 82] width 99 height 0
click at [85, 129] on div at bounding box center [412, 195] width 825 height 391
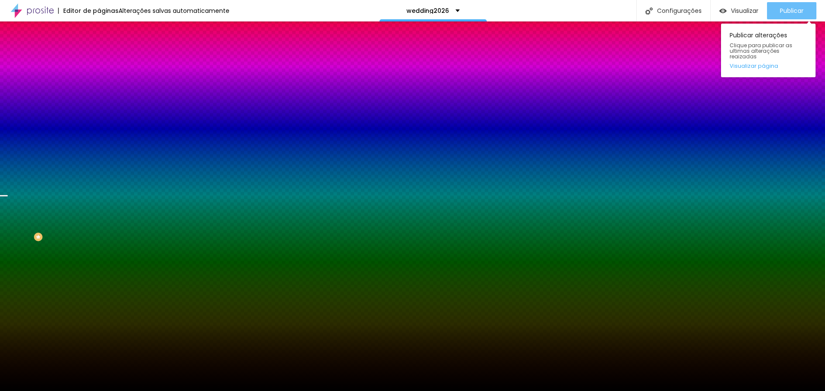
click at [796, 12] on span "Publicar" at bounding box center [792, 10] width 24 height 7
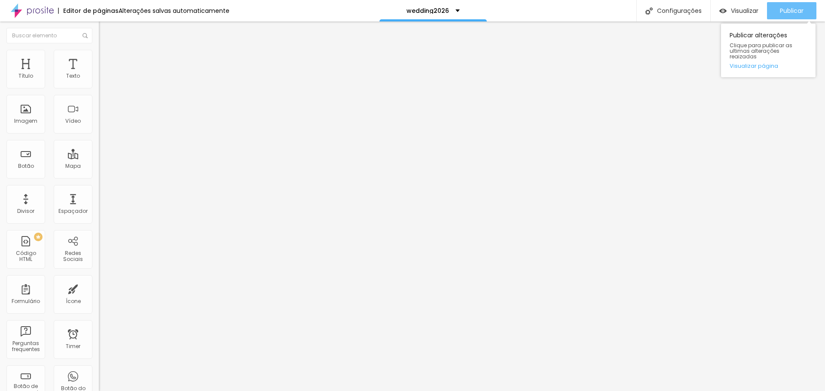
click at [784, 13] on span "Publicar" at bounding box center [792, 10] width 24 height 7
click at [791, 18] on div "Publicar" at bounding box center [792, 10] width 24 height 17
click at [99, 55] on img at bounding box center [103, 54] width 8 height 8
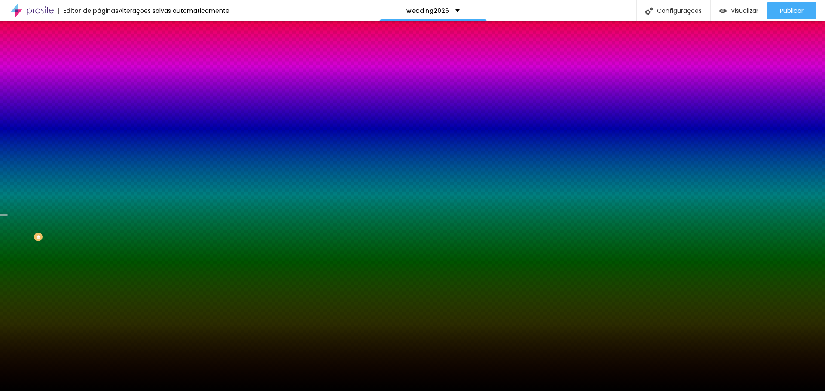
click at [99, 78] on div "Trocar imagem" at bounding box center [148, 75] width 99 height 6
click at [99, 79] on span "Trocar imagem" at bounding box center [122, 75] width 47 height 7
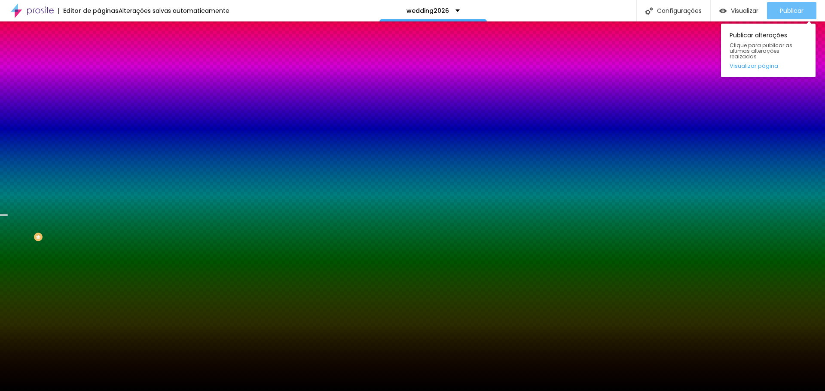
click at [780, 10] on span "Publicar" at bounding box center [792, 10] width 24 height 7
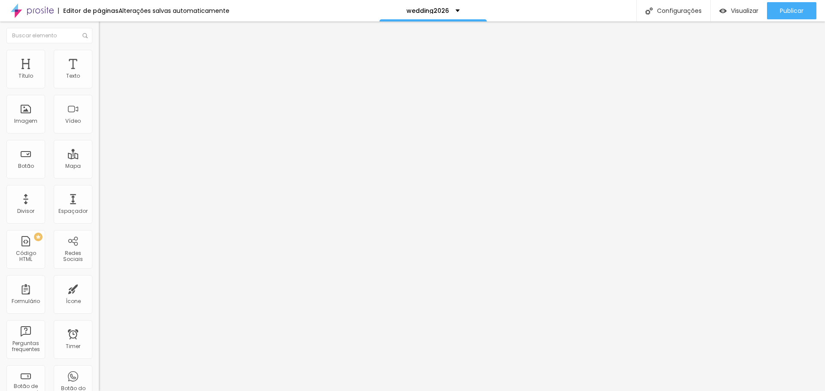
click at [99, 49] on ul "Conteúdo Estilo Avançado" at bounding box center [148, 54] width 99 height 26
click at [99, 54] on img at bounding box center [103, 54] width 8 height 8
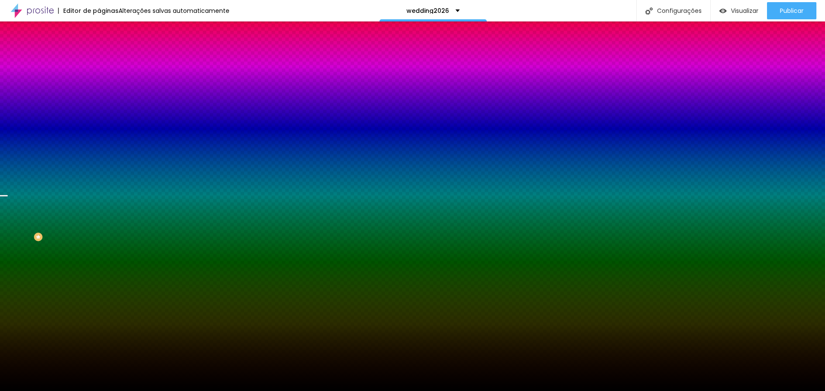
click at [99, 82] on div at bounding box center [148, 82] width 99 height 0
drag, startPoint x: 88, startPoint y: 98, endPoint x: 98, endPoint y: 73, distance: 26.0
click at [99, 74] on div "Cor de fundo Voltar ao padrão #000000 Sombra DESATIVADO Voltar ao padrão Borda …" at bounding box center [148, 105] width 99 height 76
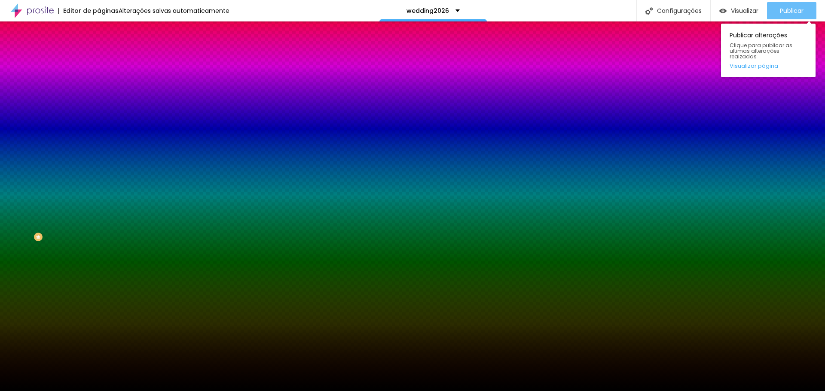
click at [788, 15] on div "Publicar" at bounding box center [792, 10] width 24 height 17
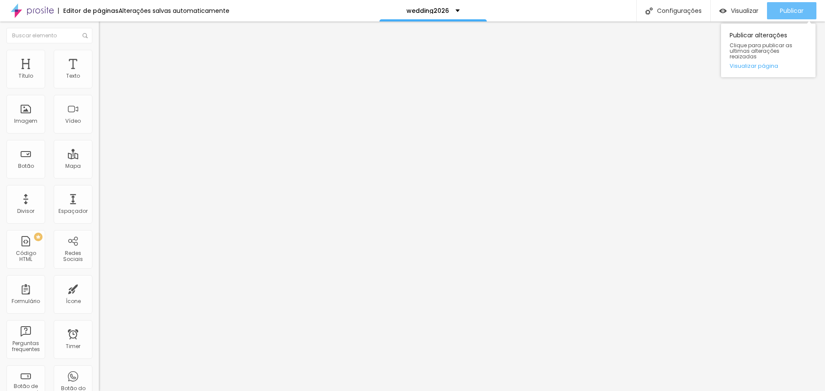
click at [788, 13] on span "Publicar" at bounding box center [792, 10] width 24 height 7
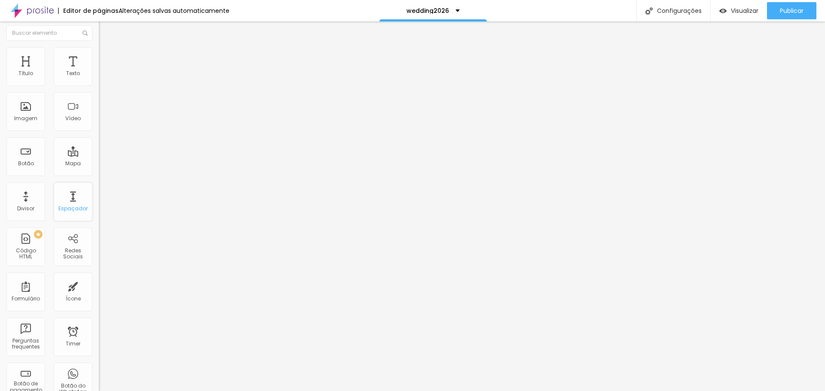
scroll to position [0, 0]
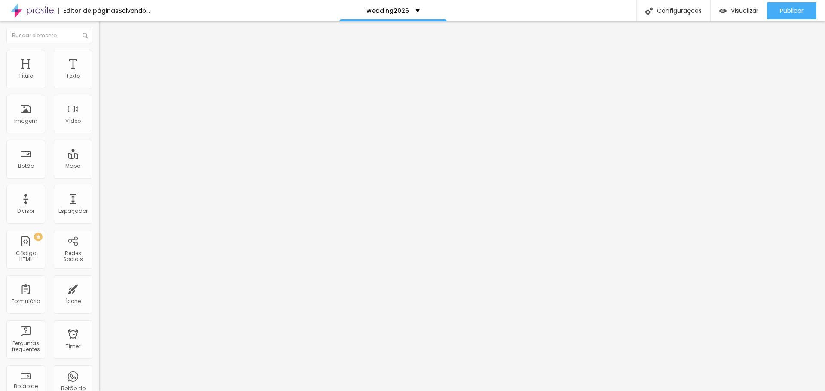
click at [104, 79] on span "Trocar icone" at bounding box center [123, 75] width 38 height 7
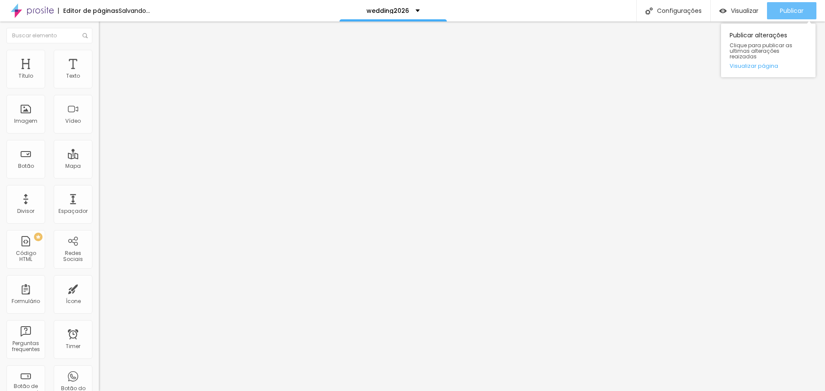
click at [790, 10] on span "Publicar" at bounding box center [792, 10] width 24 height 7
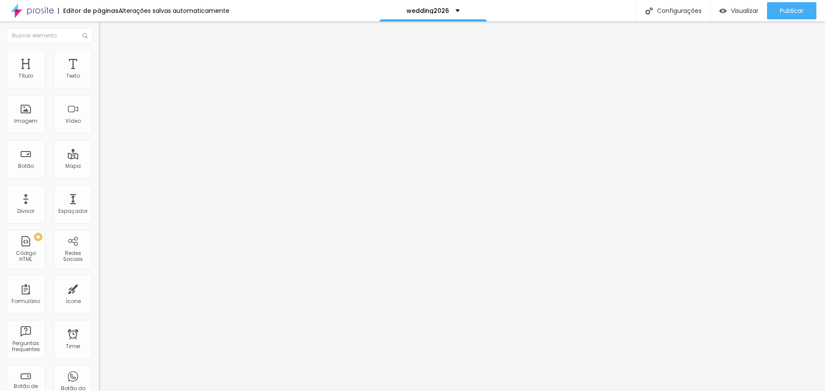
click at [99, 91] on span "Editar perguntas" at bounding box center [123, 87] width 49 height 7
drag, startPoint x: 576, startPoint y: 265, endPoint x: 320, endPoint y: 269, distance: 256.5
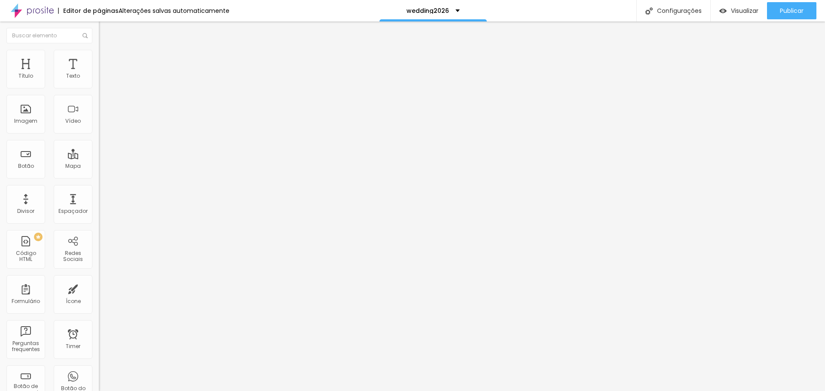
drag, startPoint x: 410, startPoint y: 284, endPoint x: 318, endPoint y: 284, distance: 91.5
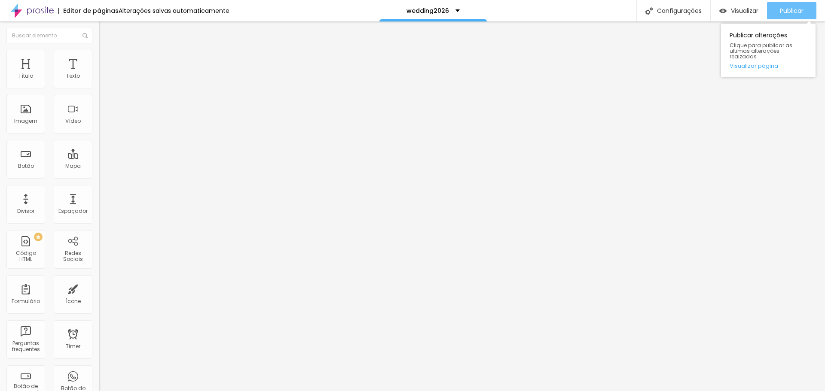
click at [787, 15] on div "Publicar" at bounding box center [792, 10] width 24 height 17
click at [785, 17] on div "Publicar" at bounding box center [792, 10] width 24 height 17
click at [775, 9] on button "Publicar" at bounding box center [791, 10] width 49 height 17
click at [748, 8] on span "Visualizar" at bounding box center [744, 10] width 27 height 7
click at [107, 58] on span "Estilo" at bounding box center [113, 55] width 13 height 7
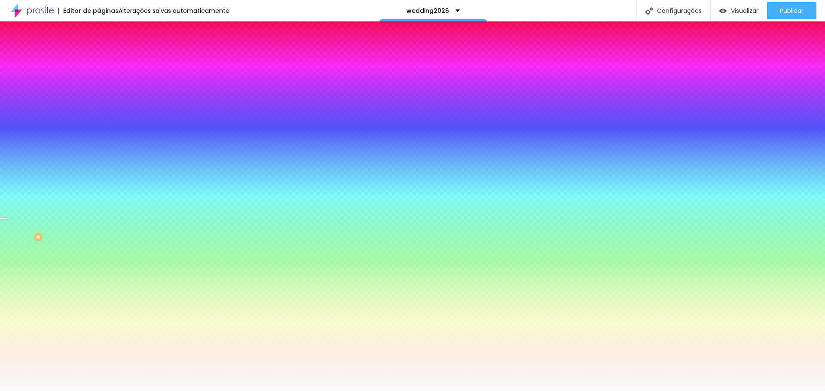
click at [99, 79] on span "Trocar imagem" at bounding box center [122, 75] width 47 height 7
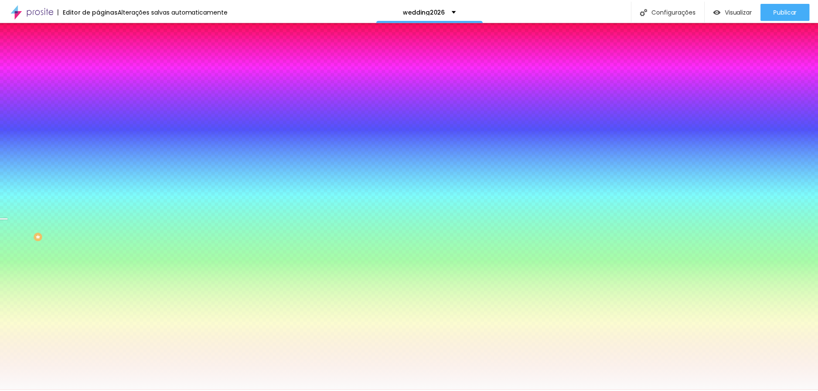
scroll to position [612, 0]
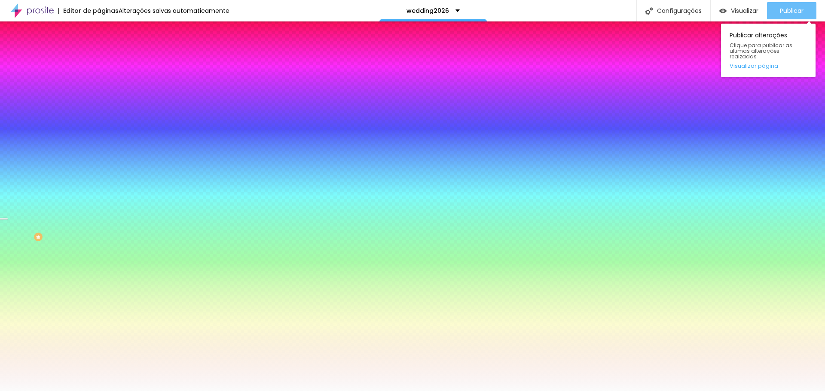
click at [784, 14] on span "Publicar" at bounding box center [792, 10] width 24 height 7
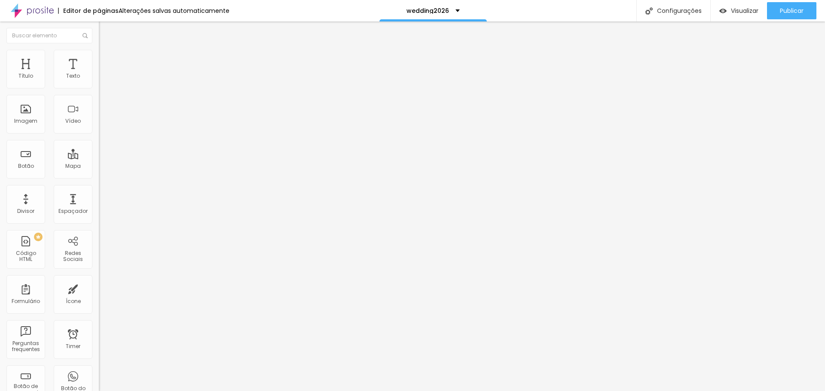
click at [99, 54] on ul "Conteúdo Estilo Avançado" at bounding box center [148, 54] width 99 height 26
click at [99, 55] on li "Estilo" at bounding box center [148, 54] width 99 height 9
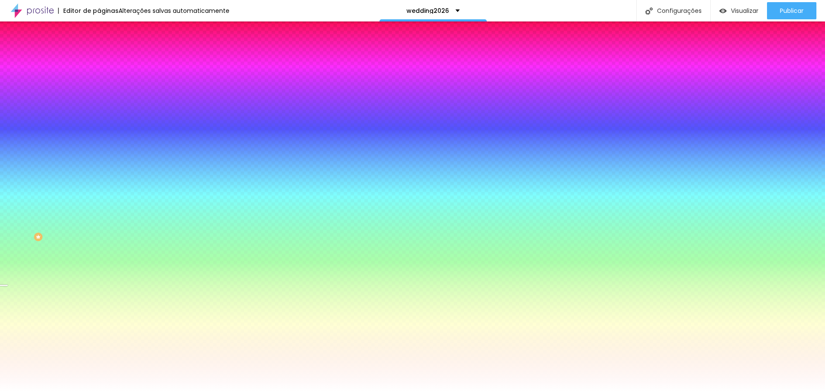
click at [99, 55] on img at bounding box center [103, 54] width 8 height 8
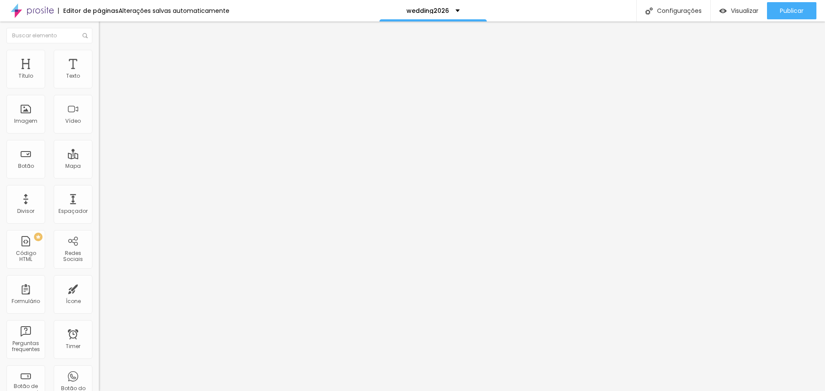
click at [99, 50] on img at bounding box center [103, 54] width 8 height 8
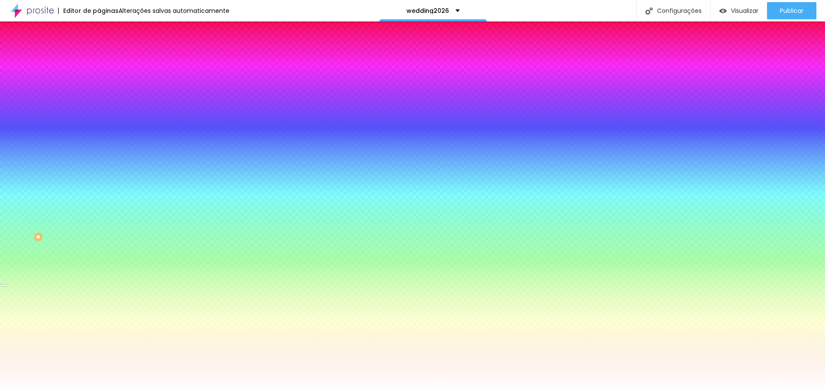
click at [99, 91] on input "#FFFFFF" at bounding box center [150, 86] width 103 height 9
click at [99, 82] on div at bounding box center [148, 82] width 99 height 0
drag, startPoint x: 88, startPoint y: 125, endPoint x: 94, endPoint y: 88, distance: 36.4
click at [99, 88] on div "Cor de fundo Voltar ao padrão #FFFFFF 0 Borda arredondada" at bounding box center [148, 139] width 99 height 145
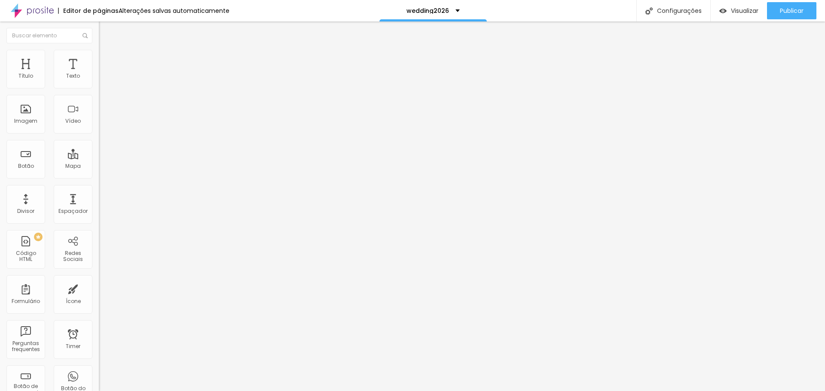
click at [99, 64] on li "Estilo" at bounding box center [148, 61] width 99 height 9
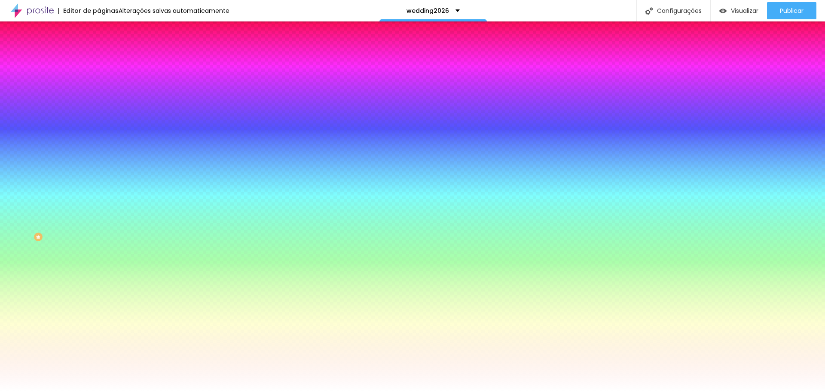
click at [99, 65] on img at bounding box center [103, 69] width 8 height 8
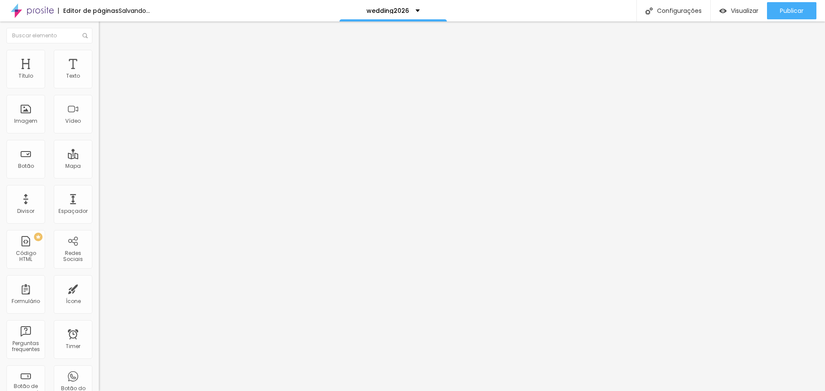
click at [99, 61] on img at bounding box center [103, 61] width 8 height 8
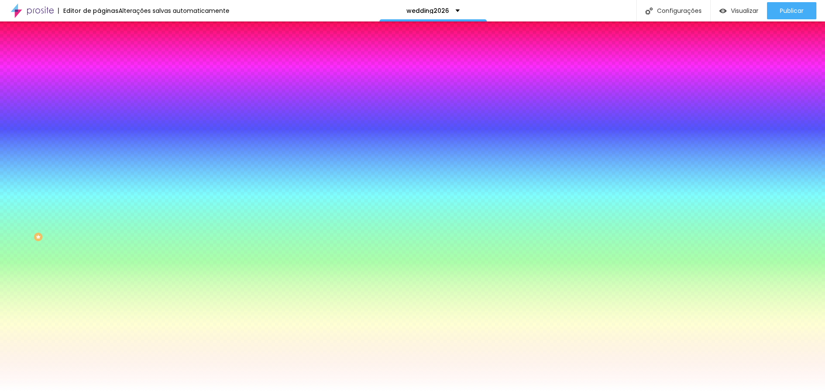
click at [99, 296] on div at bounding box center [148, 296] width 99 height 0
drag, startPoint x: 90, startPoint y: 361, endPoint x: 90, endPoint y: 369, distance: 7.3
click at [90, 369] on div at bounding box center [412, 195] width 825 height 391
drag, startPoint x: 83, startPoint y: 321, endPoint x: 84, endPoint y: 307, distance: 14.2
click at [99, 305] on div "Cor de fundo Voltar ao padrão #FFFFFF" at bounding box center [148, 293] width 99 height 24
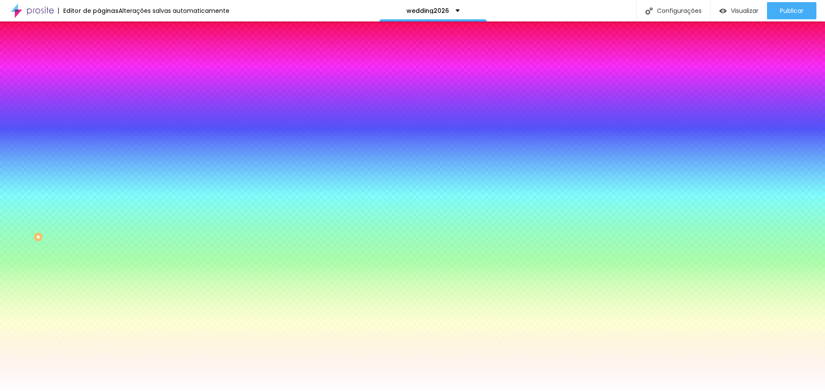
click at [99, 345] on span "Direita" at bounding box center [107, 340] width 16 height 7
click at [99, 321] on span "Abrir" at bounding box center [105, 317] width 12 height 7
click at [102, 222] on icon "button" at bounding box center [104, 223] width 5 height 5
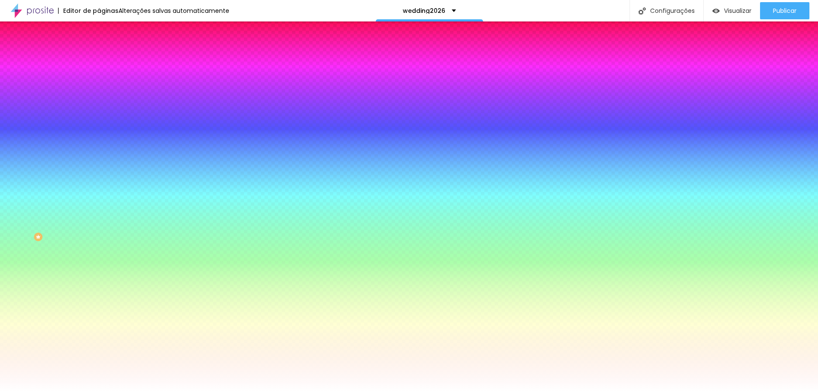
drag, startPoint x: 191, startPoint y: 324, endPoint x: 195, endPoint y: 329, distance: 6.1
click at [195, 329] on div at bounding box center [409, 195] width 818 height 391
drag, startPoint x: 125, startPoint y: 332, endPoint x: 171, endPoint y: 335, distance: 45.6
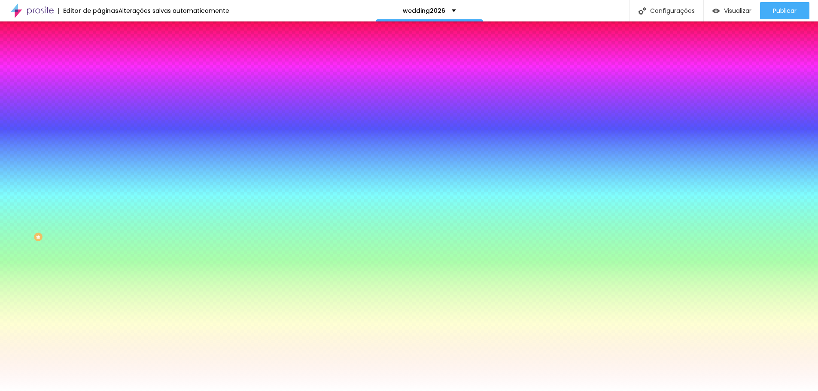
drag, startPoint x: 165, startPoint y: 316, endPoint x: 170, endPoint y: 317, distance: 4.8
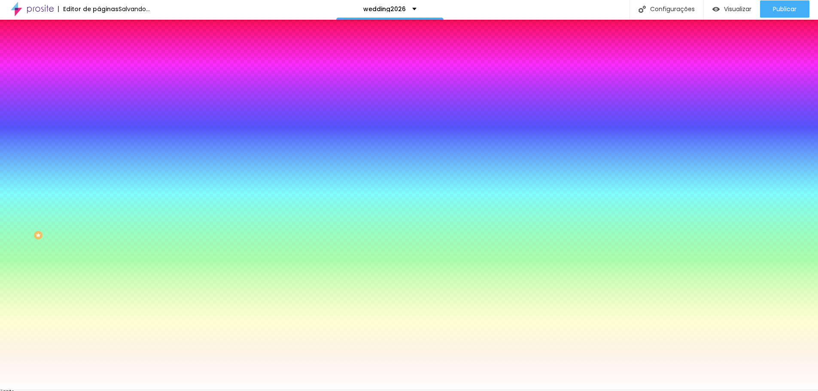
drag, startPoint x: 194, startPoint y: 383, endPoint x: 193, endPoint y: 390, distance: 7.4
click at [193, 390] on div at bounding box center [409, 193] width 818 height 391
click at [253, 390] on div at bounding box center [409, 390] width 818 height 0
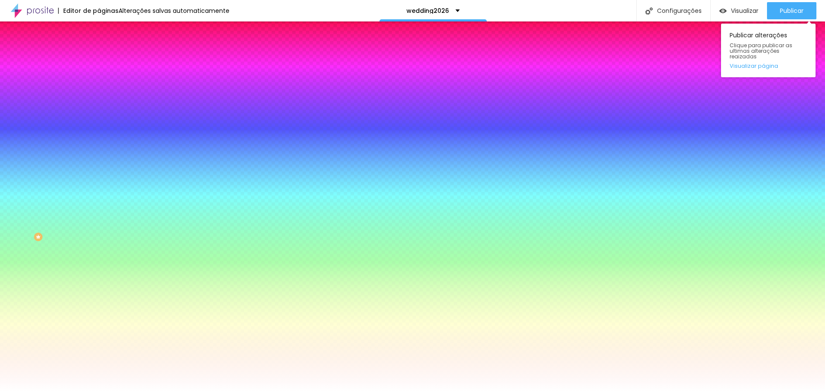
click at [795, 0] on div "Publicar Publicar alterações Clique para publicar as ultimas alterações reaizad…" at bounding box center [791, 10] width 49 height 21
click at [790, 5] on div "Publicar" at bounding box center [792, 10] width 24 height 17
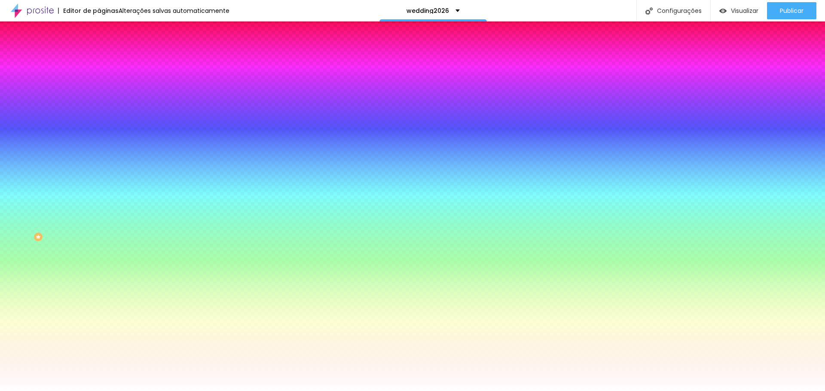
click at [102, 279] on icon "button" at bounding box center [104, 276] width 5 height 5
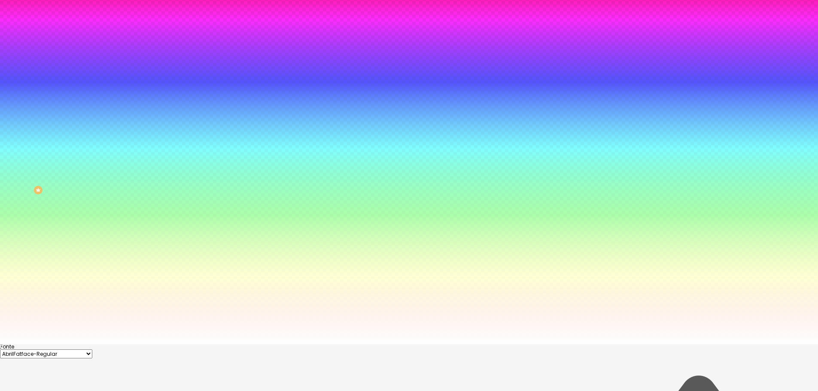
scroll to position [64, 0]
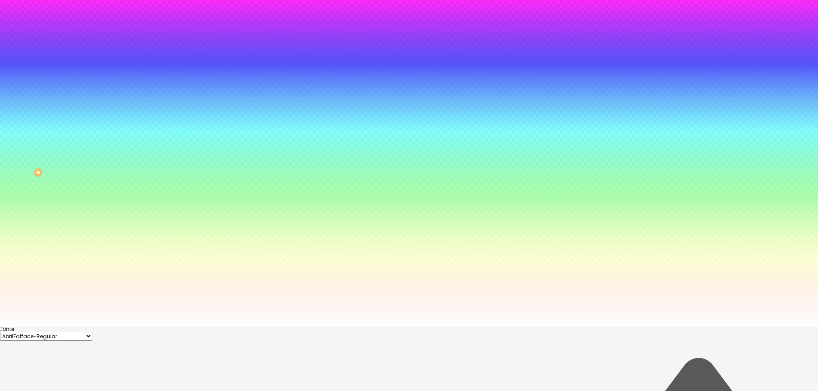
drag, startPoint x: 122, startPoint y: 330, endPoint x: 116, endPoint y: 326, distance: 6.8
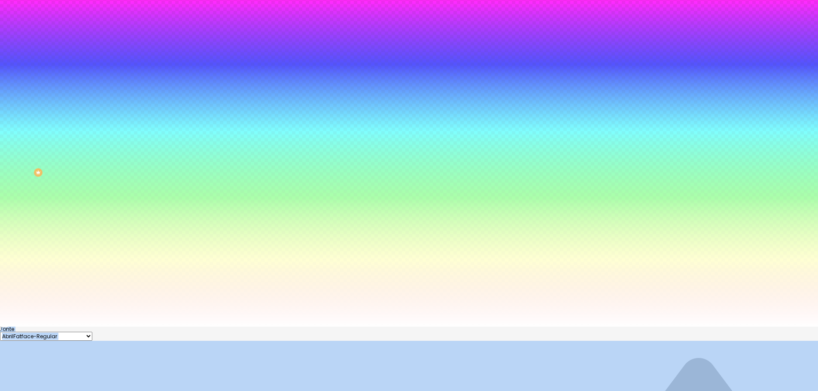
drag, startPoint x: 191, startPoint y: 378, endPoint x: 190, endPoint y: 393, distance: 14.2
click at [190, 327] on html "Editor de páginas Salvando... wedding2026 Configurações Configurações da página…" at bounding box center [409, 131] width 818 height 391
click at [92, 332] on select "AbrilFatface-Regular Actor-Regular Alegreya AlegreyaBlack [PERSON_NAME] Allan-R…" at bounding box center [46, 336] width 92 height 9
click at [91, 332] on select "AbrilFatface-Regular Actor-Regular Alegreya AlegreyaBlack [PERSON_NAME] Allan-R…" at bounding box center [46, 336] width 92 height 9
click at [154, 332] on div "AbrilFatface-Regular Actor-Regular Alegreya AlegreyaBlack [PERSON_NAME] Allan-R…" at bounding box center [409, 336] width 818 height 9
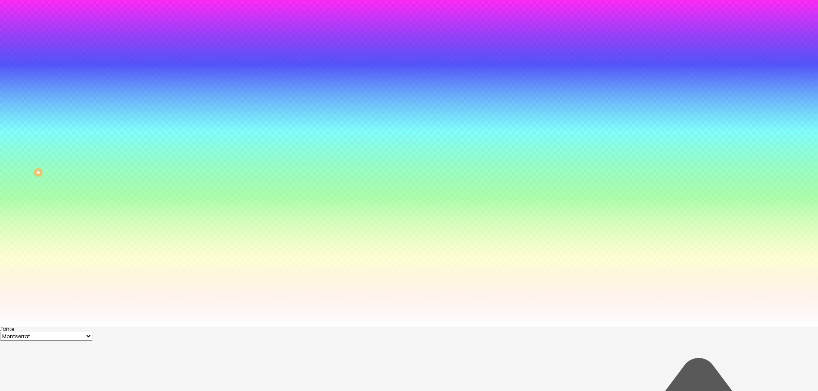
click at [280, 327] on div at bounding box center [409, 327] width 818 height 0
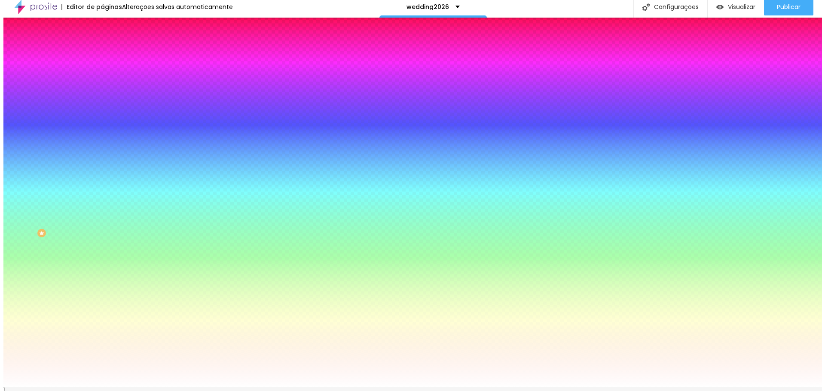
scroll to position [0, 0]
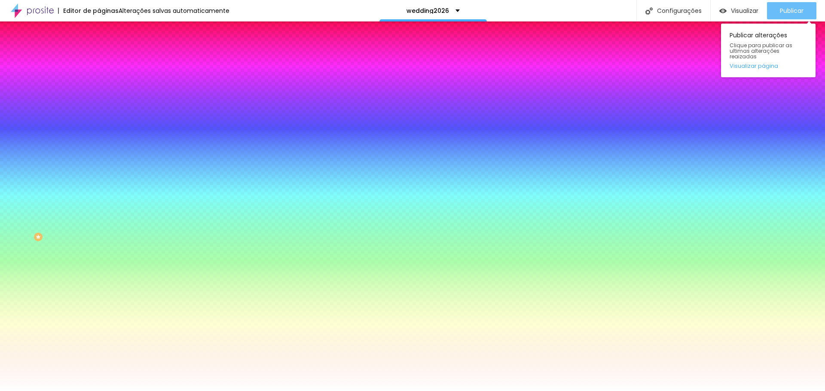
click at [778, 16] on button "Publicar" at bounding box center [791, 10] width 49 height 17
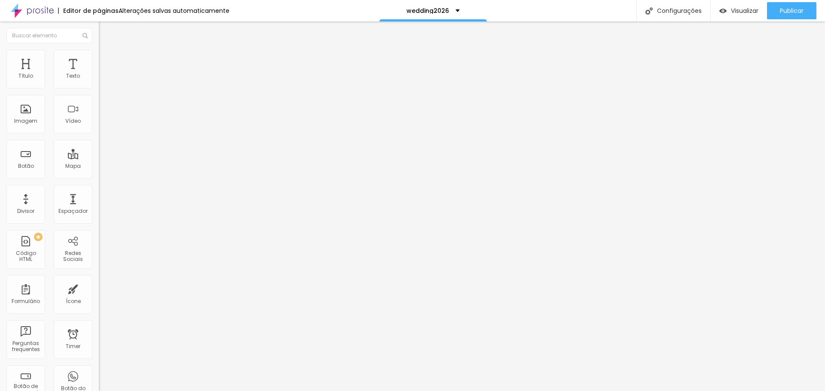
click at [99, 50] on li "Estilo" at bounding box center [148, 54] width 99 height 9
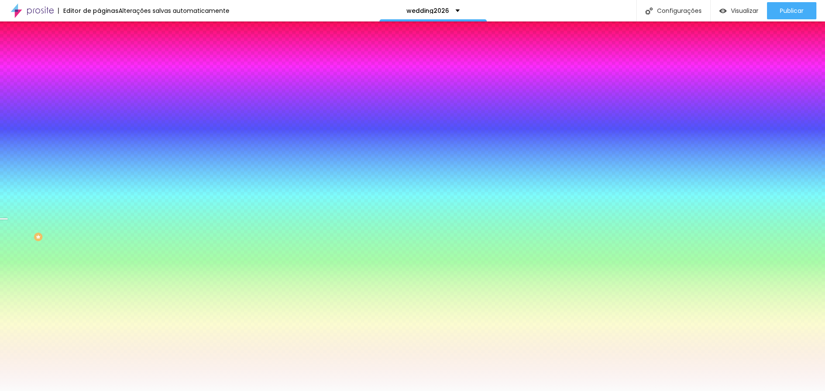
click at [99, 117] on div at bounding box center [148, 117] width 99 height 0
drag, startPoint x: 85, startPoint y: 167, endPoint x: 94, endPoint y: 158, distance: 12.2
click at [99, 125] on div "Cor de fundo Voltar ao padrão #FBFBFB" at bounding box center [148, 114] width 99 height 24
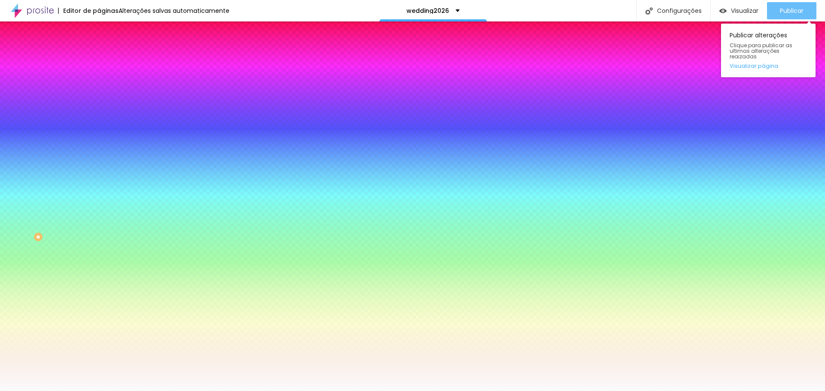
click at [775, 15] on button "Publicar" at bounding box center [791, 10] width 49 height 17
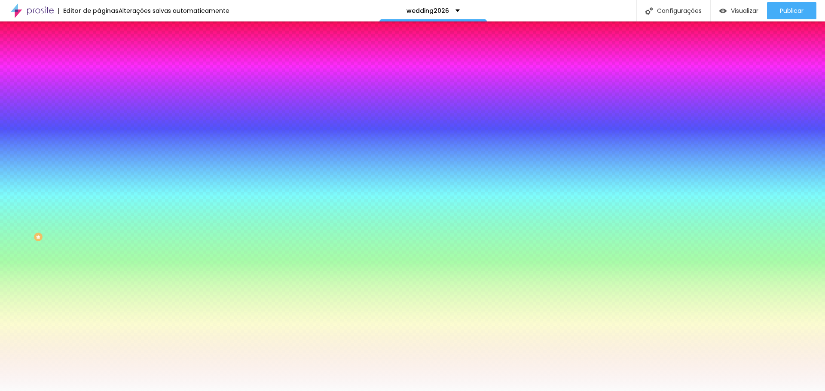
click at [99, 125] on input "#FBFBFB" at bounding box center [150, 121] width 103 height 9
click at [99, 117] on div at bounding box center [148, 117] width 99 height 0
click at [87, 180] on div at bounding box center [412, 195] width 825 height 391
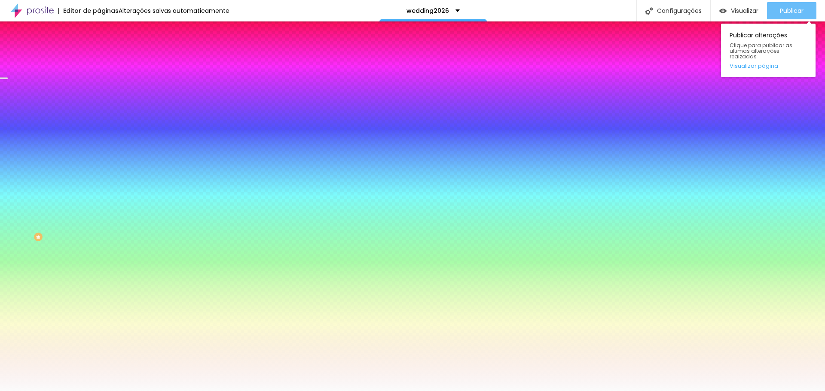
click at [777, 17] on button "Publicar" at bounding box center [791, 10] width 49 height 17
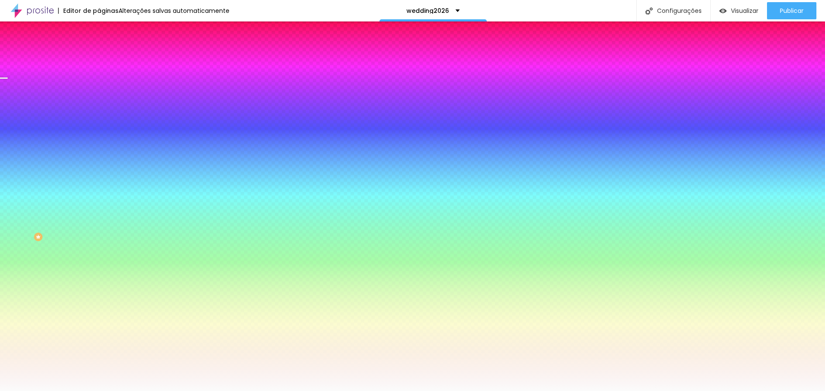
click at [99, 117] on div at bounding box center [148, 117] width 99 height 0
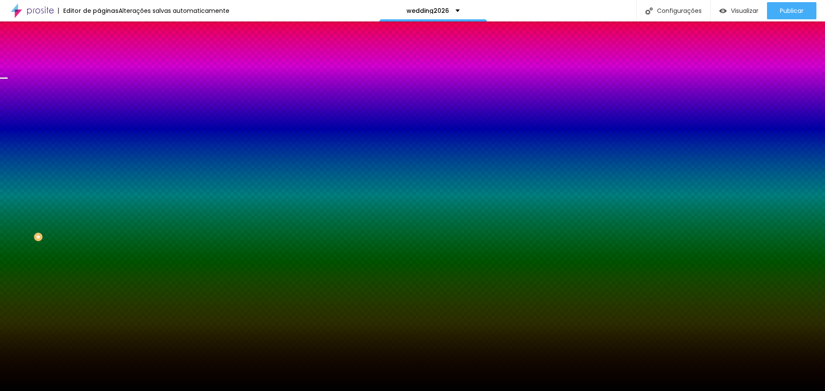
drag, startPoint x: 20, startPoint y: 222, endPoint x: 9, endPoint y: 250, distance: 30.7
click at [99, 250] on div "Editar Seção Conteúdo Estilo Avançado Imagem de fundo Trocar imagem Efeito da I…" at bounding box center [148, 206] width 99 height 370
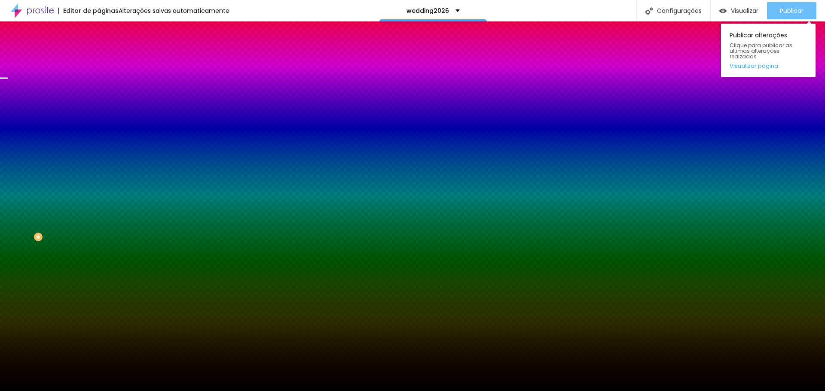
click at [795, 12] on span "Publicar" at bounding box center [792, 10] width 24 height 7
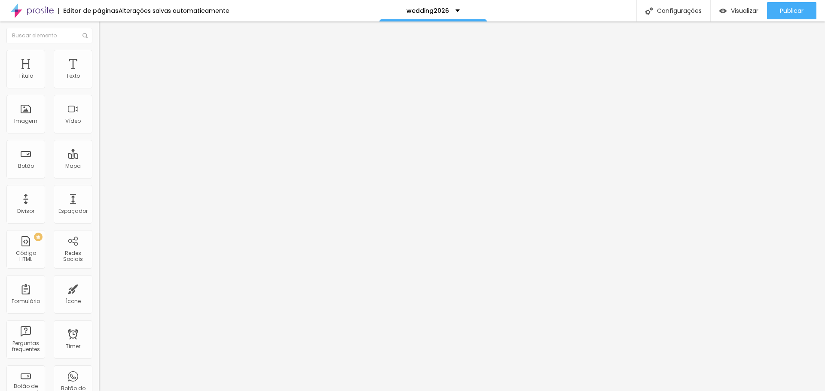
click at [99, 55] on img at bounding box center [103, 54] width 8 height 8
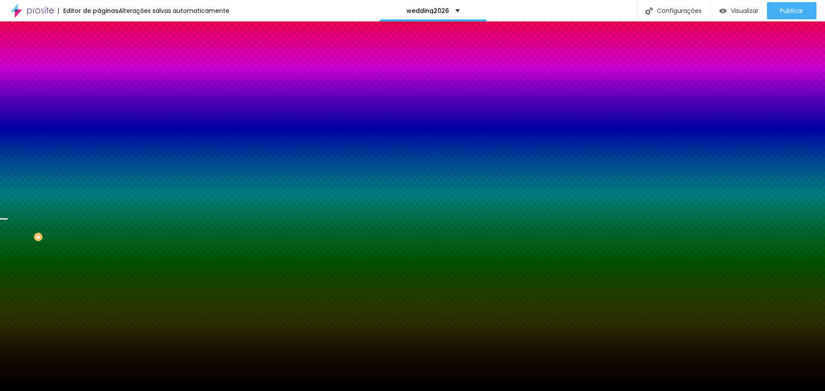
click at [99, 82] on div at bounding box center [148, 82] width 99 height 0
drag, startPoint x: 89, startPoint y: 107, endPoint x: 98, endPoint y: 84, distance: 24.9
click at [99, 87] on div "Cor de fundo Voltar ao padrão #000000" at bounding box center [148, 79] width 99 height 24
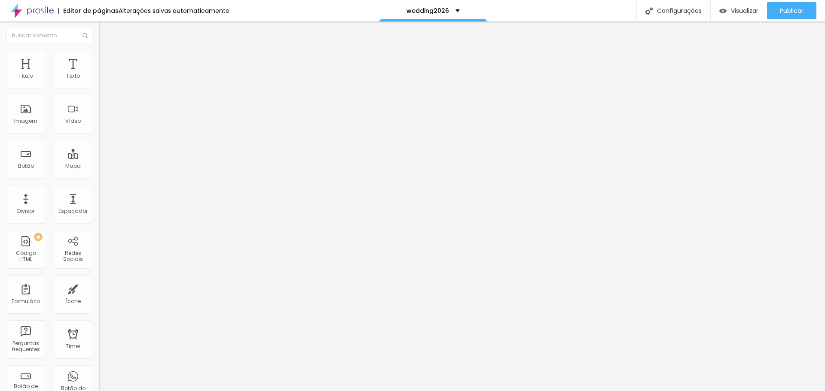
click at [99, 55] on img at bounding box center [103, 54] width 8 height 8
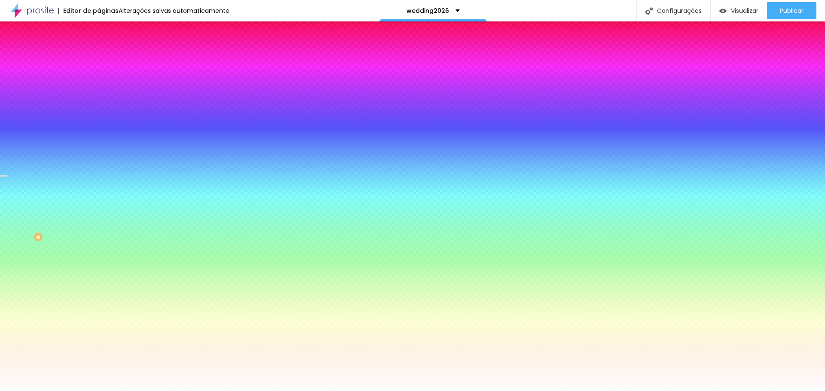
click at [99, 117] on div at bounding box center [148, 117] width 99 height 0
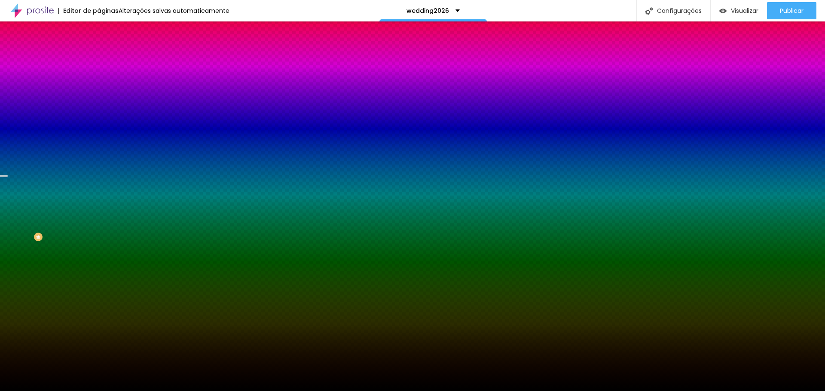
drag, startPoint x: 25, startPoint y: 223, endPoint x: 3, endPoint y: 244, distance: 30.7
click at [99, 244] on div "Editar Seção Conteúdo Estilo Avançado Imagem de fundo Trocar imagem Efeito da I…" at bounding box center [148, 206] width 99 height 370
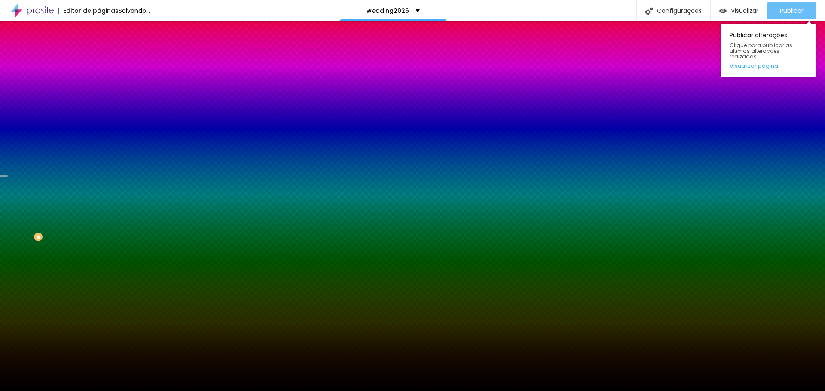
click at [778, 15] on button "Publicar" at bounding box center [791, 10] width 49 height 17
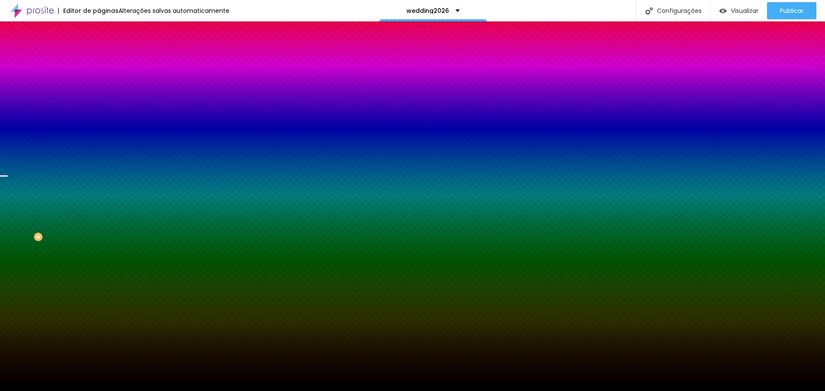
click at [99, 117] on div at bounding box center [148, 117] width 99 height 0
drag, startPoint x: 86, startPoint y: 200, endPoint x: 88, endPoint y: 206, distance: 6.2
click at [88, 206] on div at bounding box center [412, 195] width 825 height 391
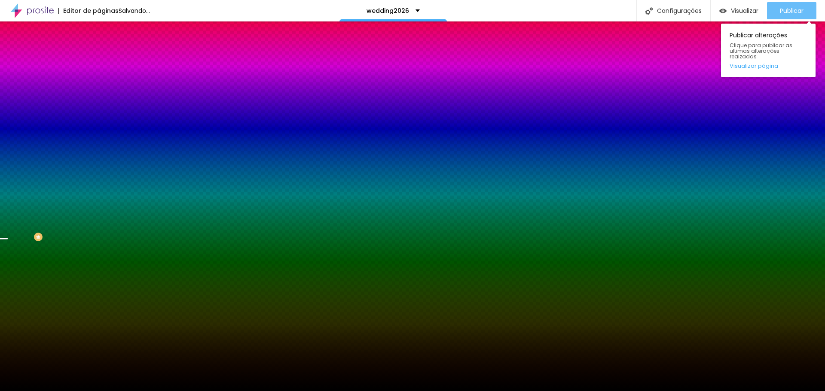
click at [791, 12] on span "Publicar" at bounding box center [792, 10] width 24 height 7
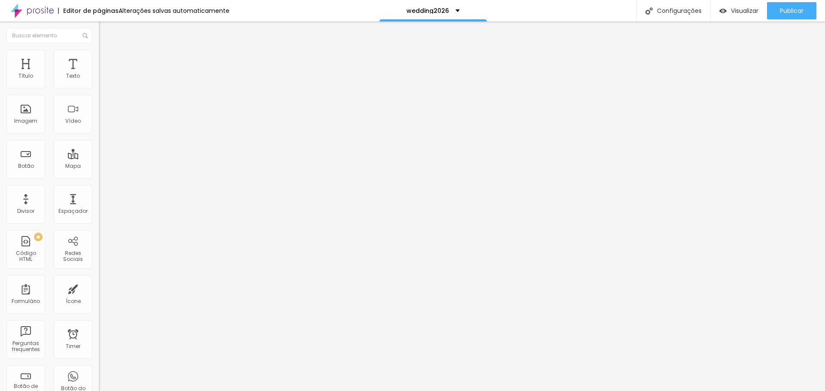
click at [102, 79] on span "Trocar icone" at bounding box center [121, 75] width 38 height 7
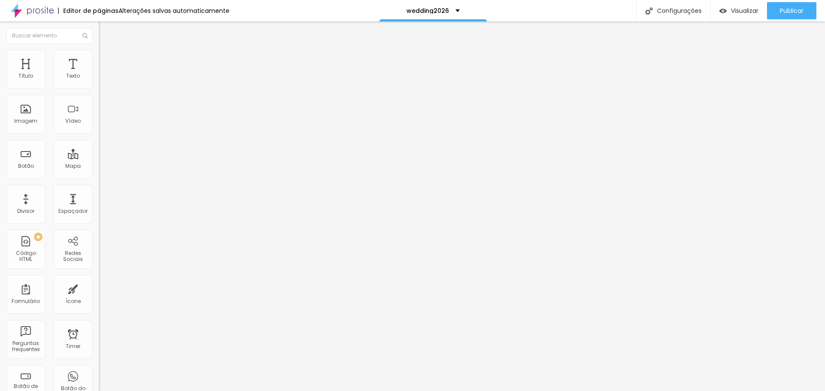
click at [791, 7] on span "Publicar" at bounding box center [792, 10] width 24 height 7
click at [99, 82] on button "button" at bounding box center [105, 77] width 12 height 9
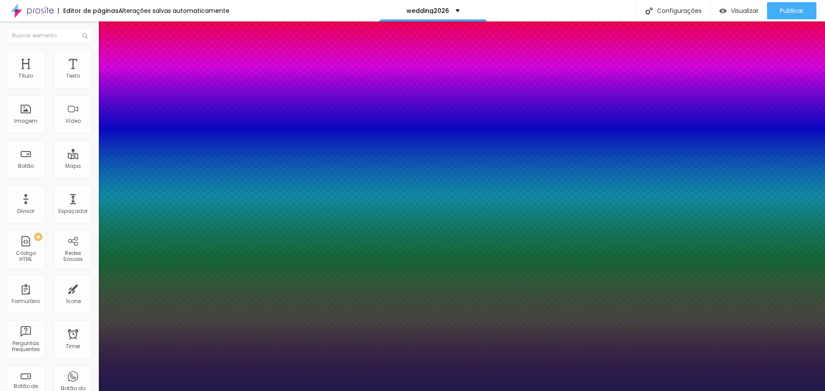
click at [358, 391] on div at bounding box center [412, 391] width 825 height 0
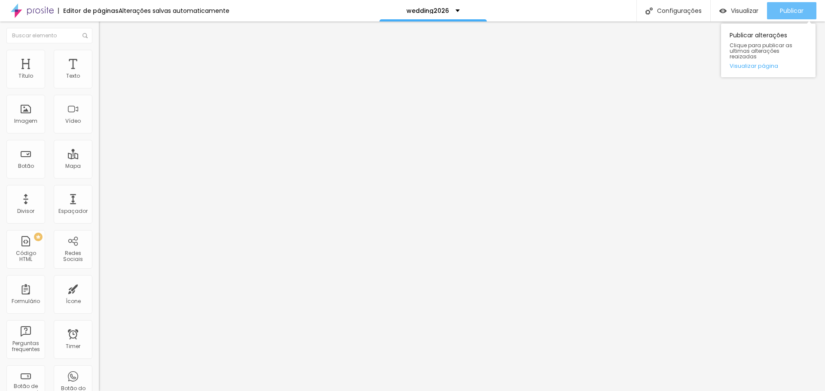
click at [773, 14] on button "Publicar" at bounding box center [791, 10] width 49 height 17
click at [99, 127] on button "button" at bounding box center [105, 122] width 12 height 9
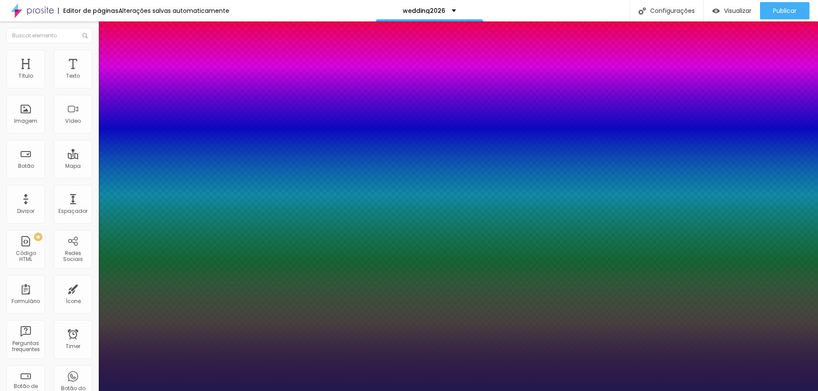
click at [780, 391] on div at bounding box center [409, 391] width 818 height 0
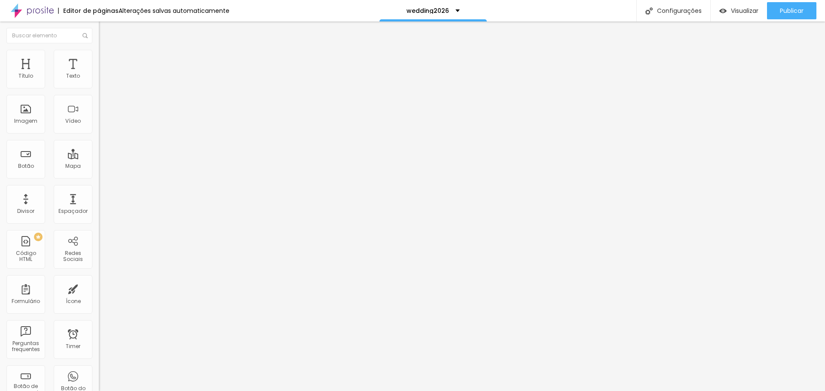
click at [780, 16] on div "Publicar" at bounding box center [792, 10] width 24 height 17
click at [99, 127] on button "button" at bounding box center [105, 122] width 12 height 9
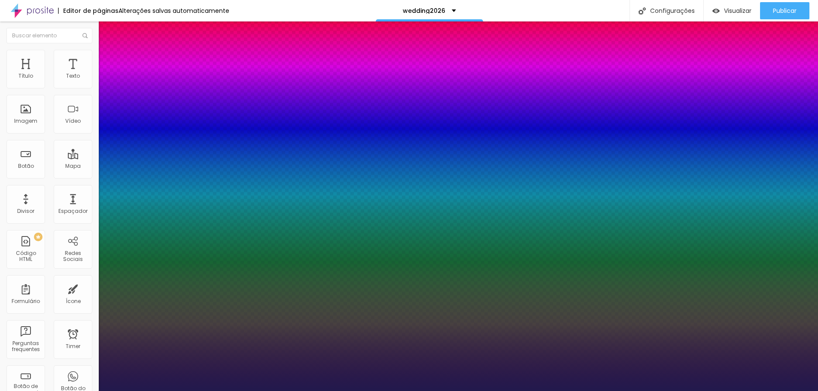
drag, startPoint x: 135, startPoint y: 304, endPoint x: 130, endPoint y: 302, distance: 5.3
click at [780, 391] on div at bounding box center [409, 391] width 818 height 0
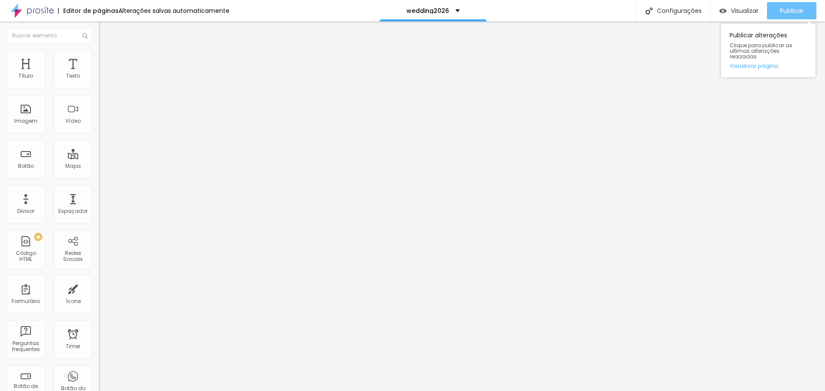
click at [788, 5] on div "Publicar" at bounding box center [792, 10] width 24 height 17
click at [99, 127] on button "button" at bounding box center [105, 122] width 12 height 9
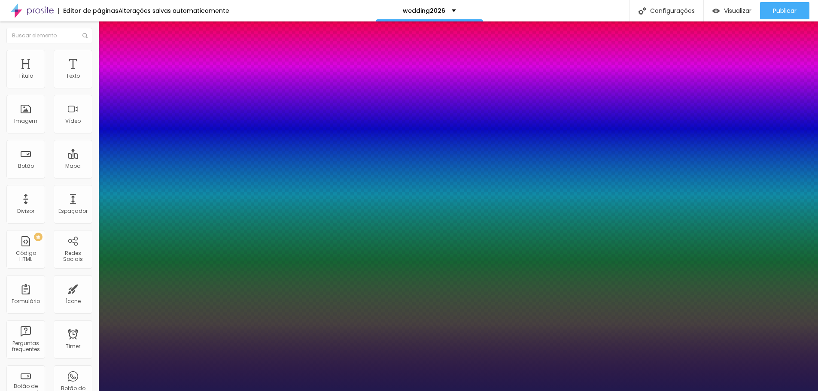
drag, startPoint x: 130, startPoint y: 302, endPoint x: 103, endPoint y: 302, distance: 26.6
click at [777, 391] on div at bounding box center [409, 391] width 818 height 0
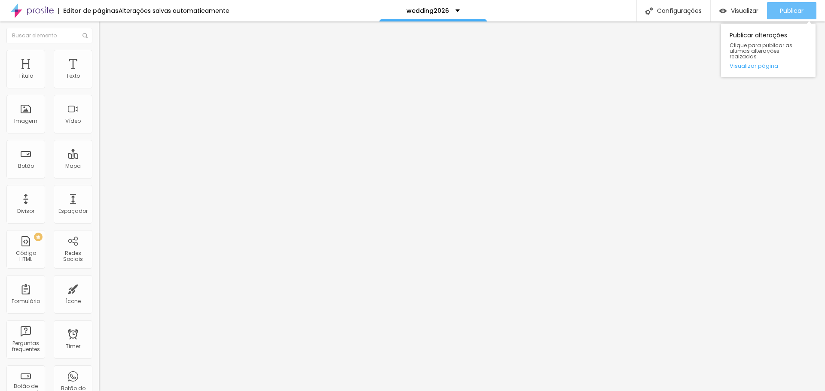
click at [776, 15] on button "Publicar" at bounding box center [791, 10] width 49 height 17
click at [791, 13] on span "Publicar" at bounding box center [792, 10] width 24 height 7
click at [784, 9] on span "Publicar" at bounding box center [792, 10] width 24 height 7
click at [790, 10] on span "Publicar" at bounding box center [792, 10] width 24 height 7
click at [782, 9] on span "Publicar" at bounding box center [792, 10] width 24 height 7
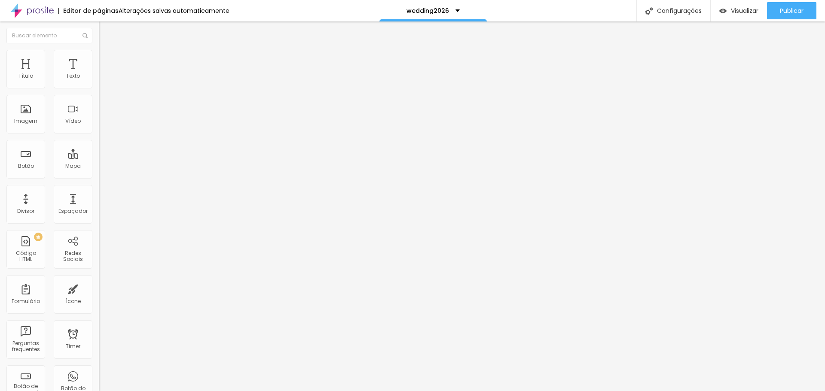
click at [99, 91] on span "Editar perguntas" at bounding box center [123, 87] width 49 height 7
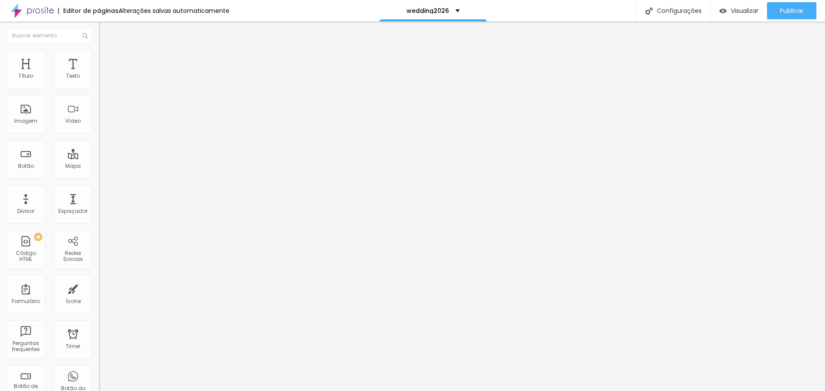
click at [797, 8] on span "Publicar" at bounding box center [792, 10] width 24 height 7
click at [769, 14] on button "Publicar" at bounding box center [791, 10] width 49 height 17
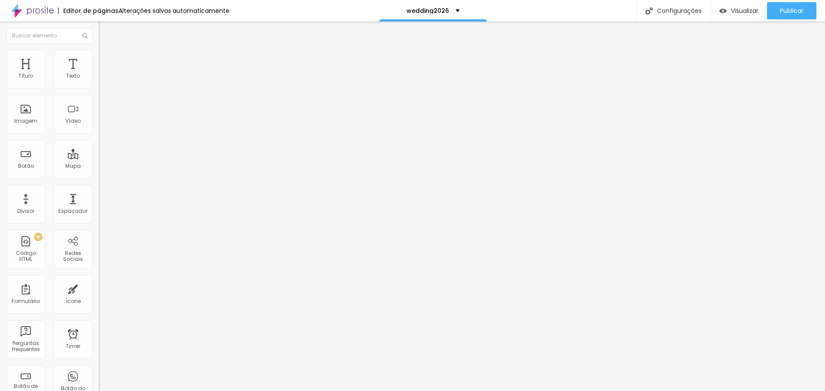
click at [99, 54] on img at bounding box center [103, 54] width 8 height 8
click at [107, 51] on span "Estilo" at bounding box center [113, 46] width 13 height 7
click at [774, 12] on button "Publicar" at bounding box center [791, 10] width 49 height 17
click at [777, 13] on button "Publicar" at bounding box center [791, 10] width 49 height 17
click at [99, 91] on span "Editar perguntas" at bounding box center [123, 87] width 49 height 7
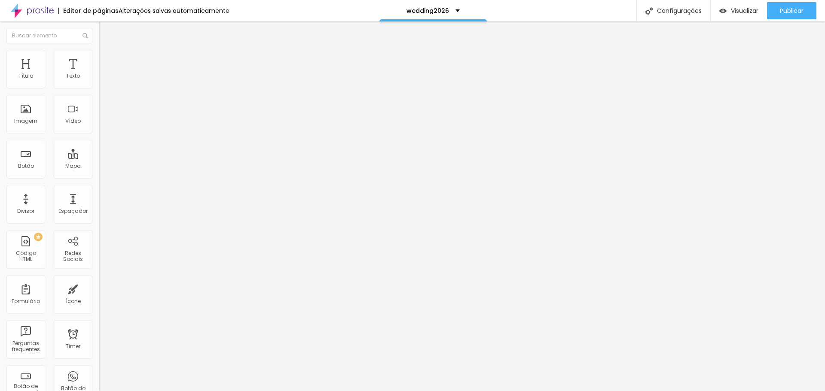
click at [99, 91] on span "Editar perguntas" at bounding box center [123, 87] width 49 height 7
click at [99, 61] on img at bounding box center [103, 61] width 8 height 8
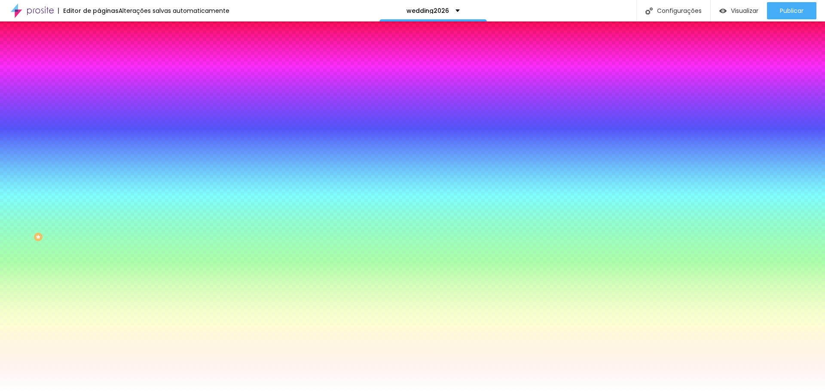
click at [99, 65] on li "Avançado" at bounding box center [148, 69] width 99 height 9
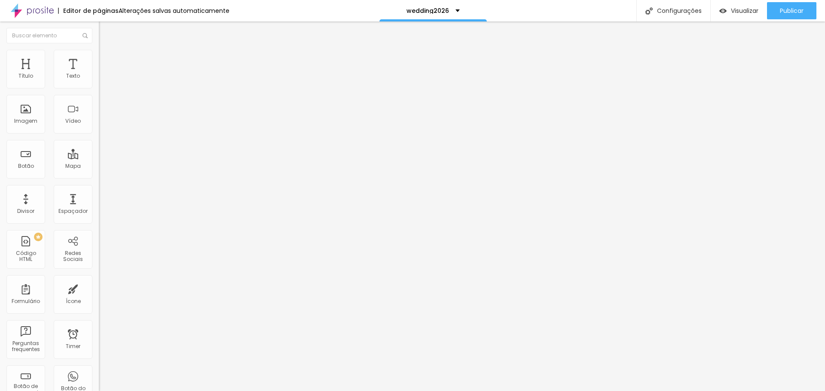
click at [99, 63] on ul "Conteúdo Estilo Avançado" at bounding box center [148, 61] width 99 height 26
click at [99, 61] on img at bounding box center [103, 61] width 8 height 8
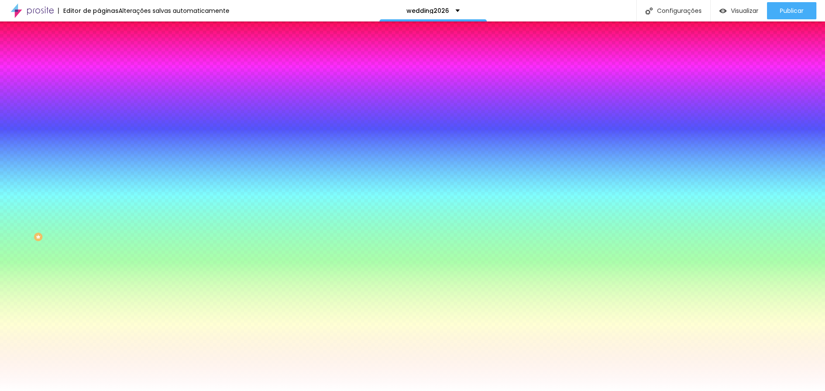
click at [106, 221] on icon "button" at bounding box center [107, 222] width 2 height 2
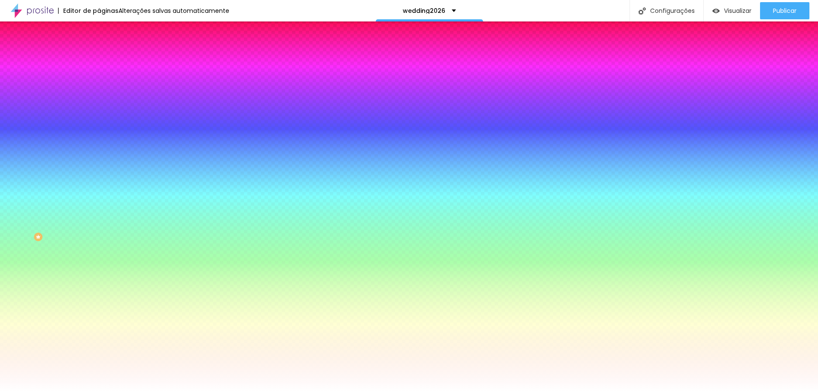
click at [281, 391] on div at bounding box center [409, 391] width 818 height 0
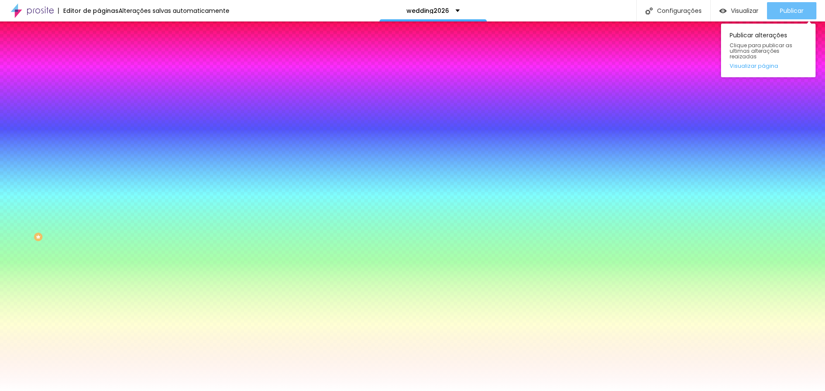
click at [796, 16] on div "Publicar" at bounding box center [792, 10] width 24 height 17
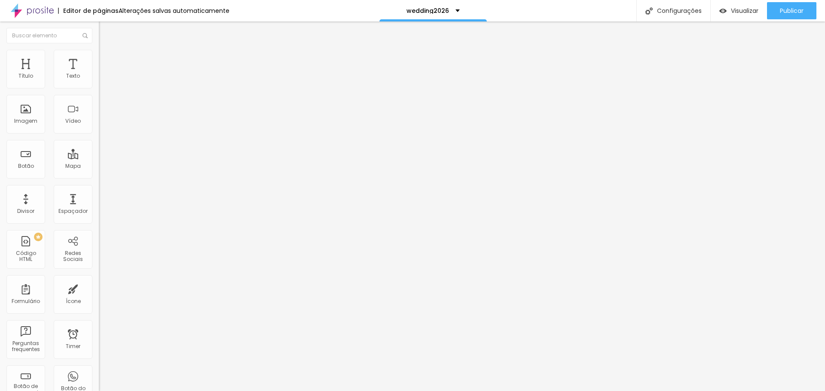
click at [99, 91] on span "Editar perguntas" at bounding box center [123, 87] width 49 height 7
click at [99, 58] on img at bounding box center [103, 61] width 8 height 8
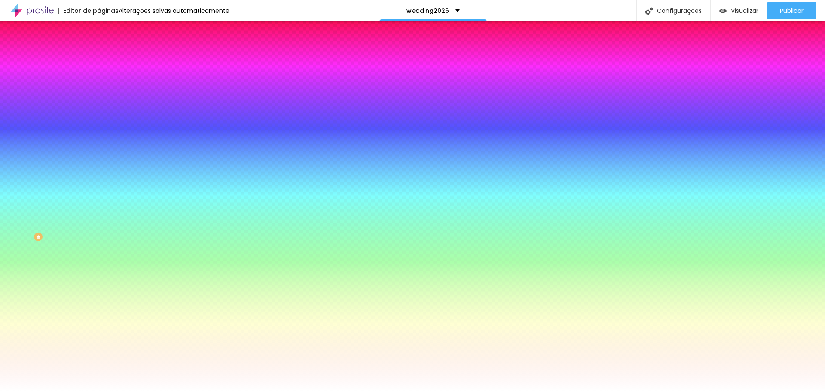
click at [99, 220] on button "button" at bounding box center [105, 224] width 12 height 9
click at [534, 391] on div at bounding box center [409, 391] width 818 height 0
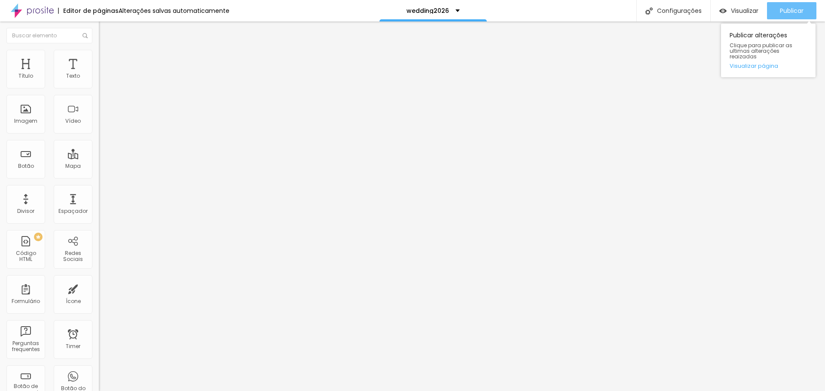
click at [787, 14] on span "Publicar" at bounding box center [792, 10] width 24 height 7
click at [784, 14] on span "Publicar" at bounding box center [792, 10] width 24 height 7
click at [99, 91] on span "Editar perguntas" at bounding box center [123, 87] width 49 height 7
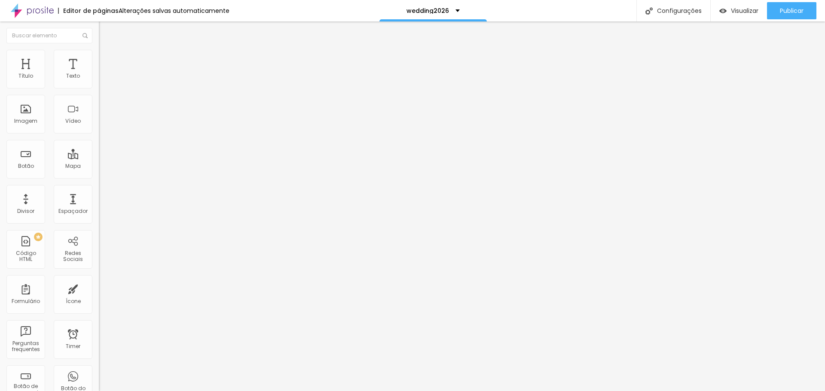
click at [99, 91] on span "Editar perguntas" at bounding box center [123, 87] width 49 height 7
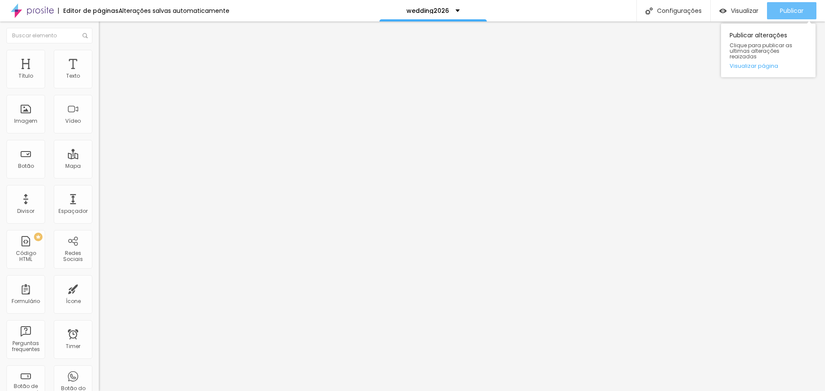
click at [794, 19] on div "Publicar" at bounding box center [792, 10] width 24 height 17
